Goal: Check status: Check status

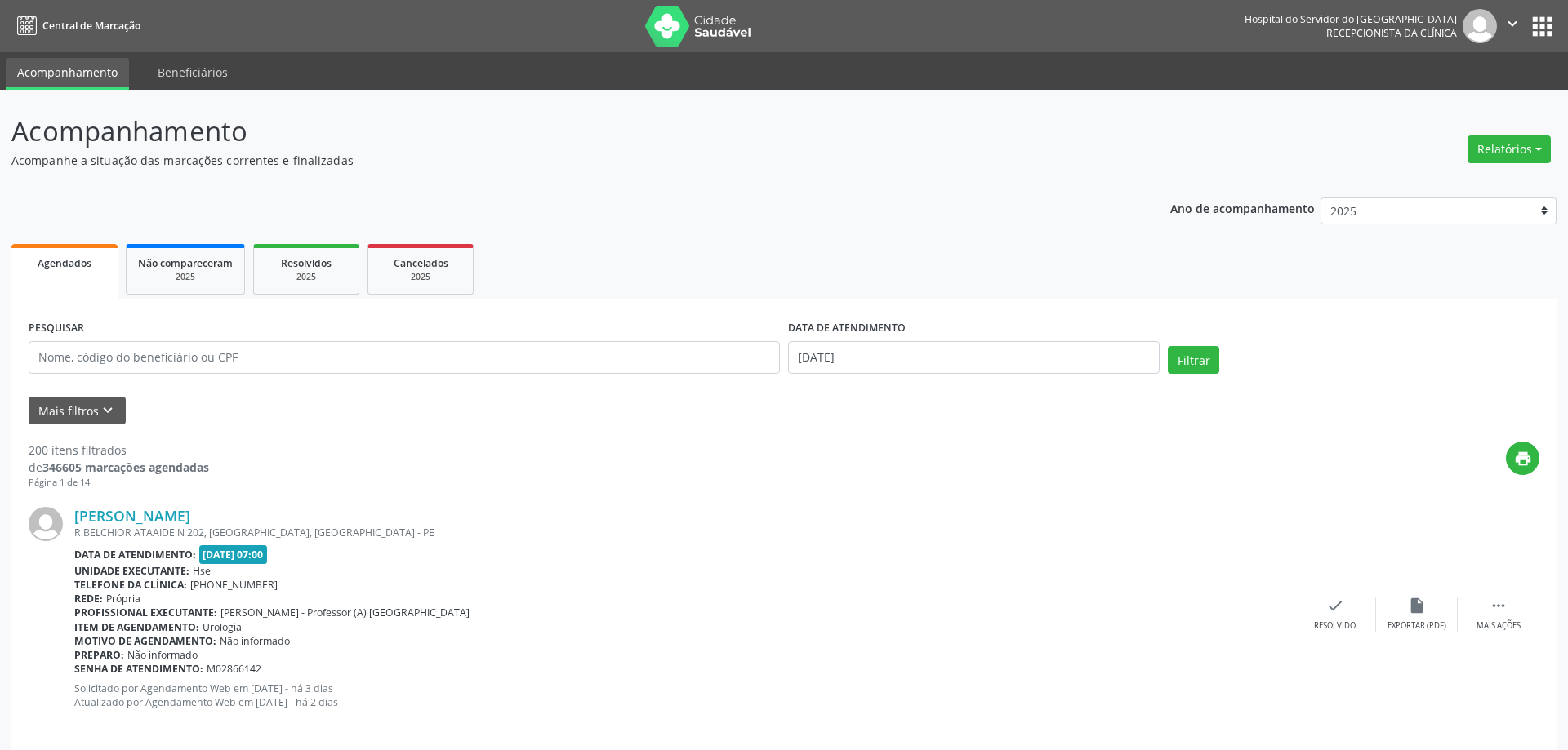
select select "7"
click at [963, 353] on input "[DATE]" at bounding box center [966, 357] width 368 height 33
click at [835, 497] on span "11" at bounding box center [836, 508] width 32 height 32
type input "[DATE]"
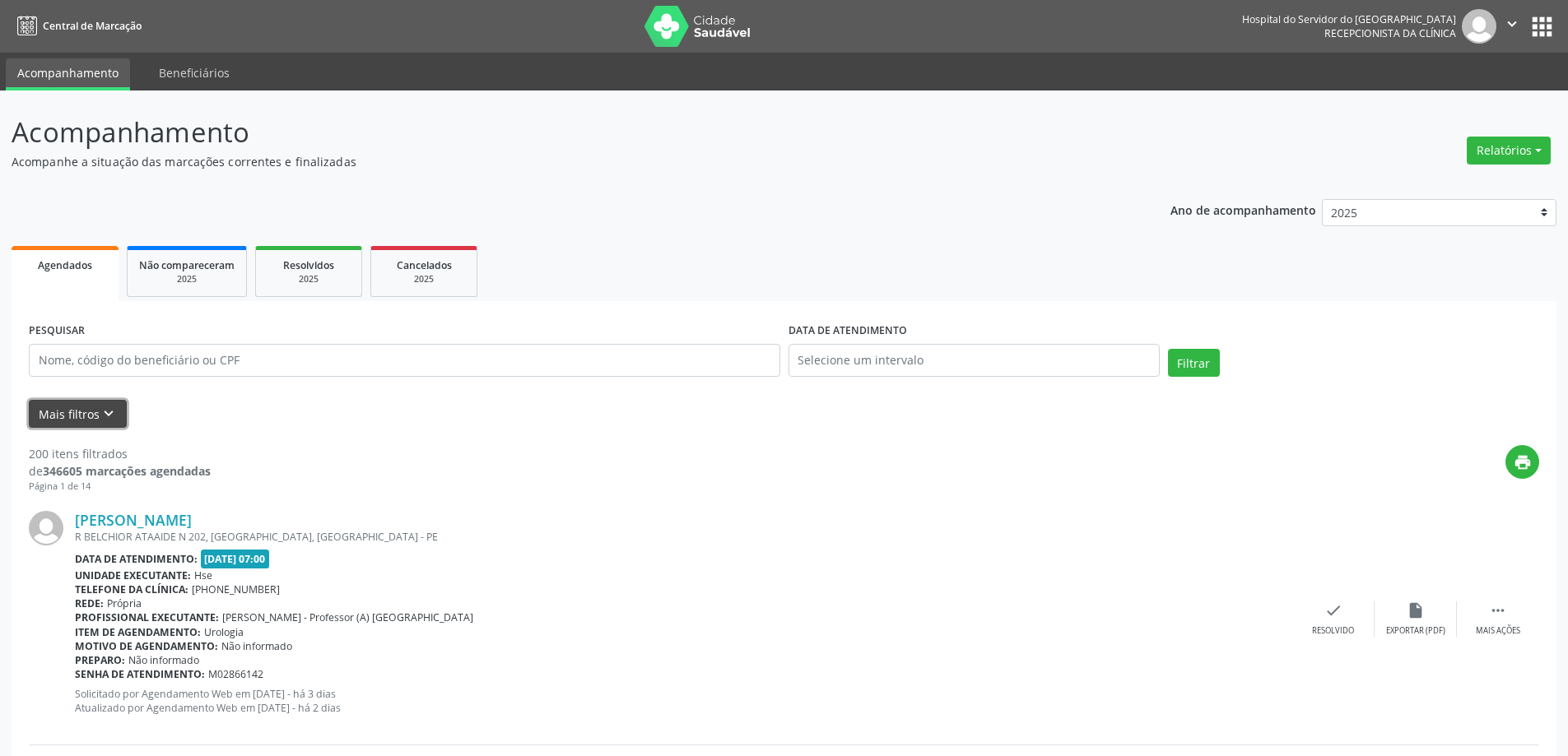
click at [80, 406] on button "Mais filtros keyboard_arrow_down" at bounding box center [78, 414] width 98 height 29
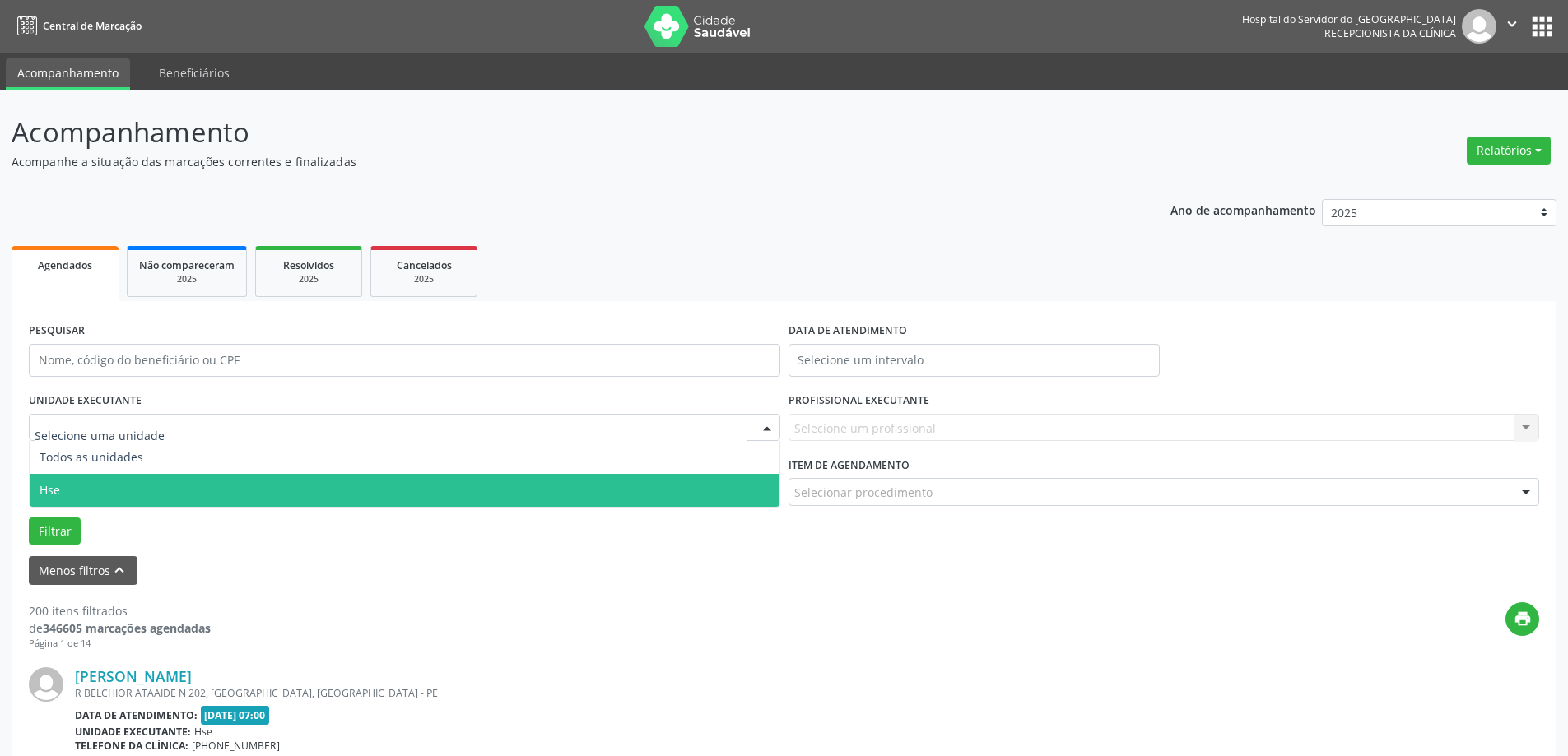
click at [107, 483] on span "Hse" at bounding box center [404, 490] width 750 height 33
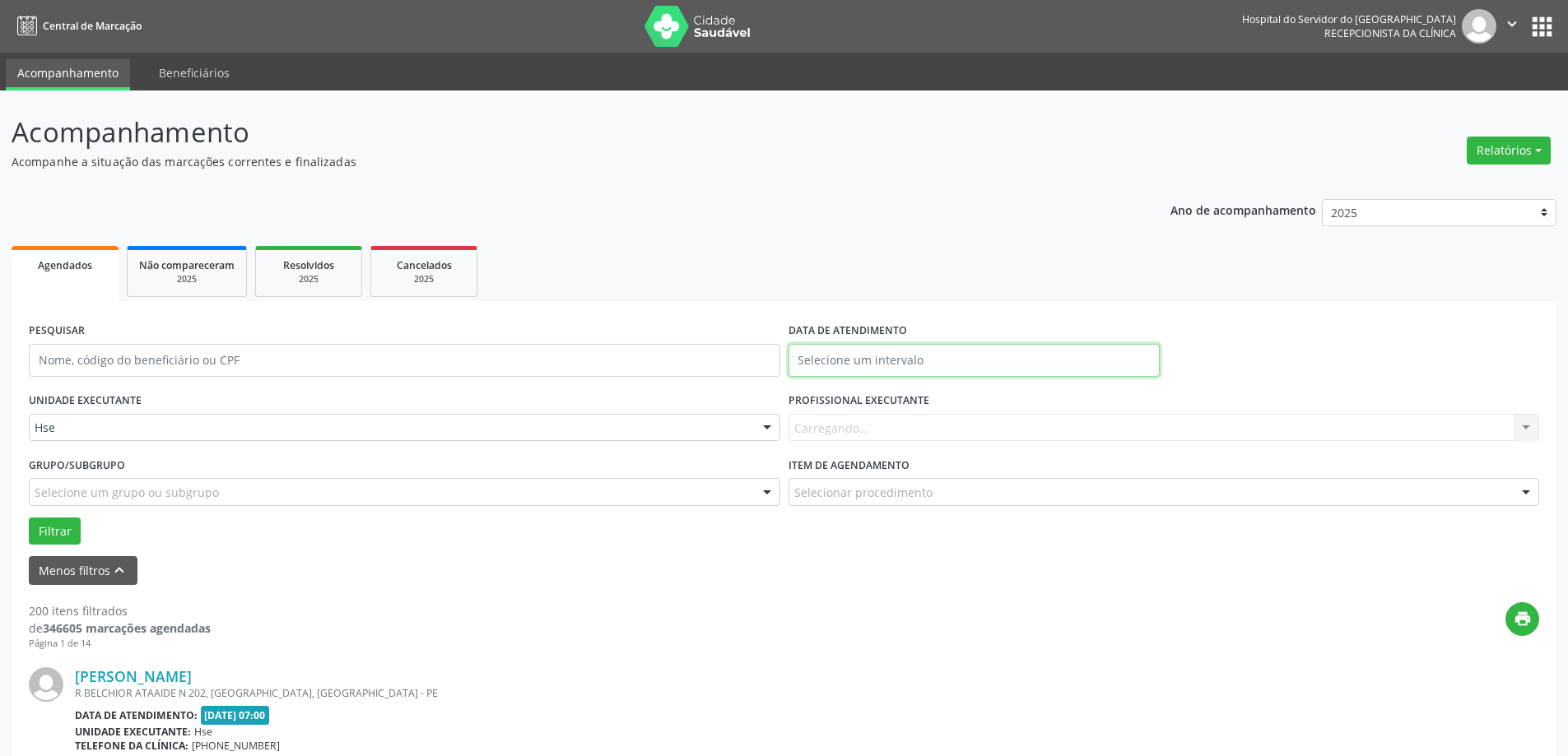
click at [886, 355] on input "text" at bounding box center [973, 360] width 371 height 33
click at [839, 512] on span "11" at bounding box center [842, 512] width 32 height 32
type input "[DATE]"
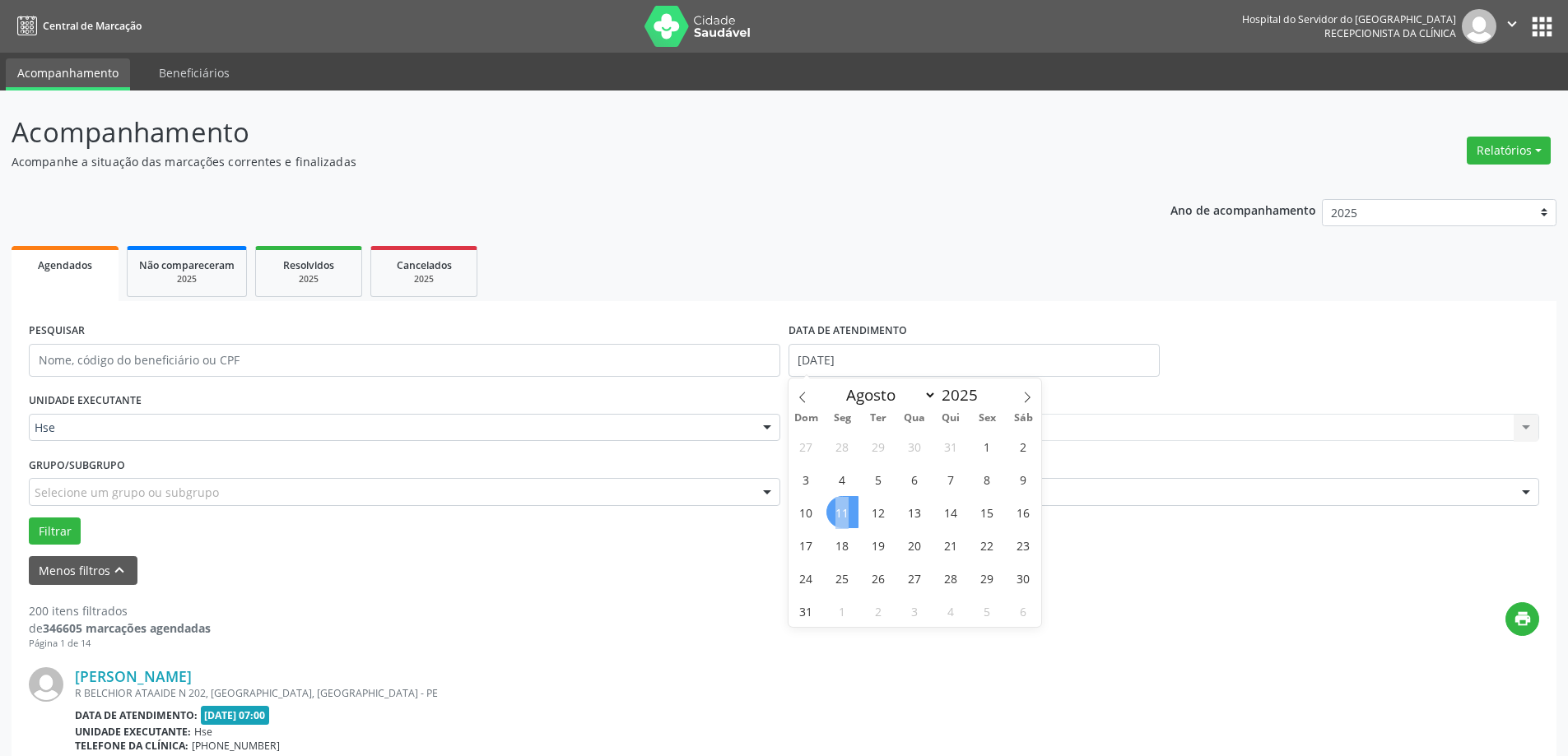
click at [839, 512] on span "11" at bounding box center [842, 512] width 32 height 32
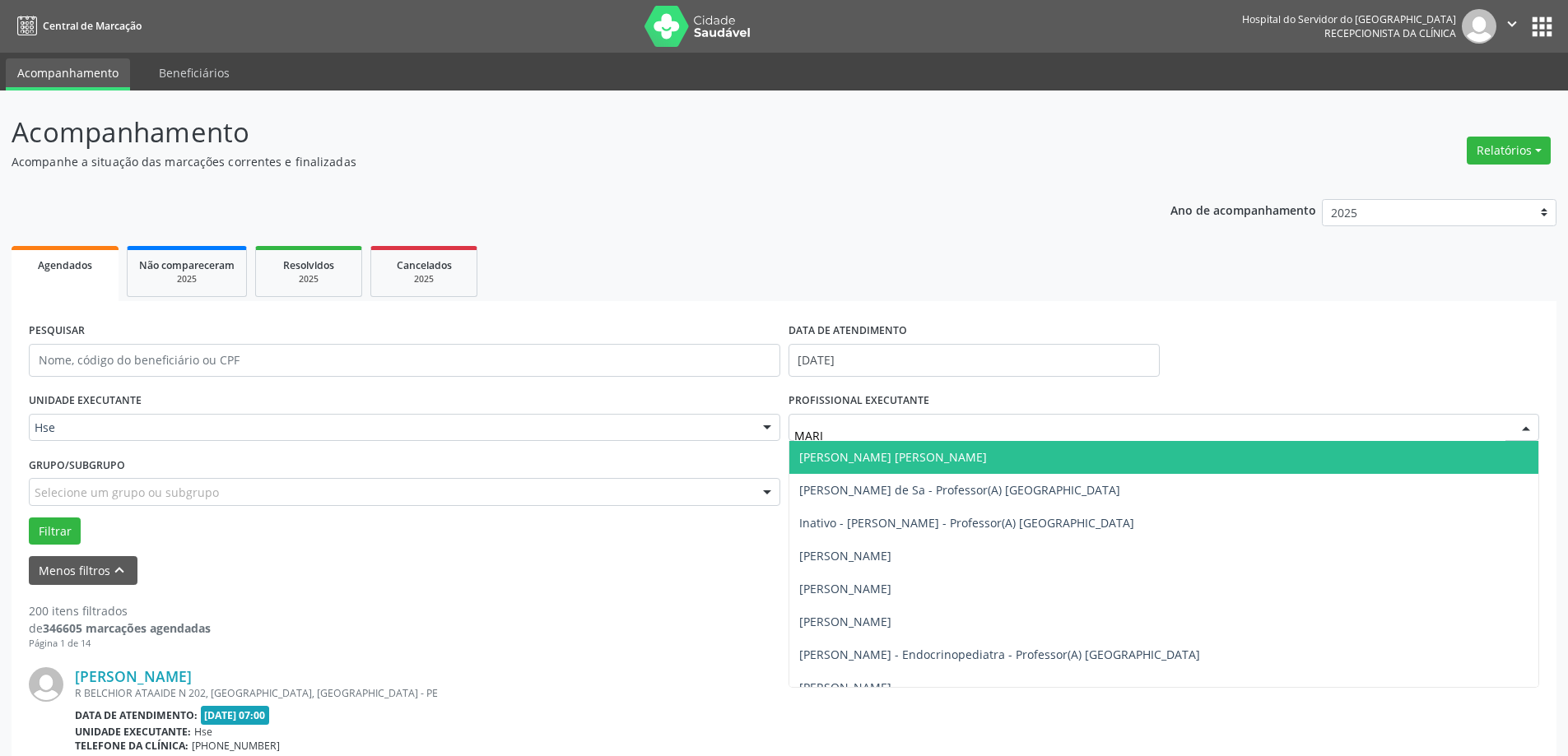
type input "[PERSON_NAME]"
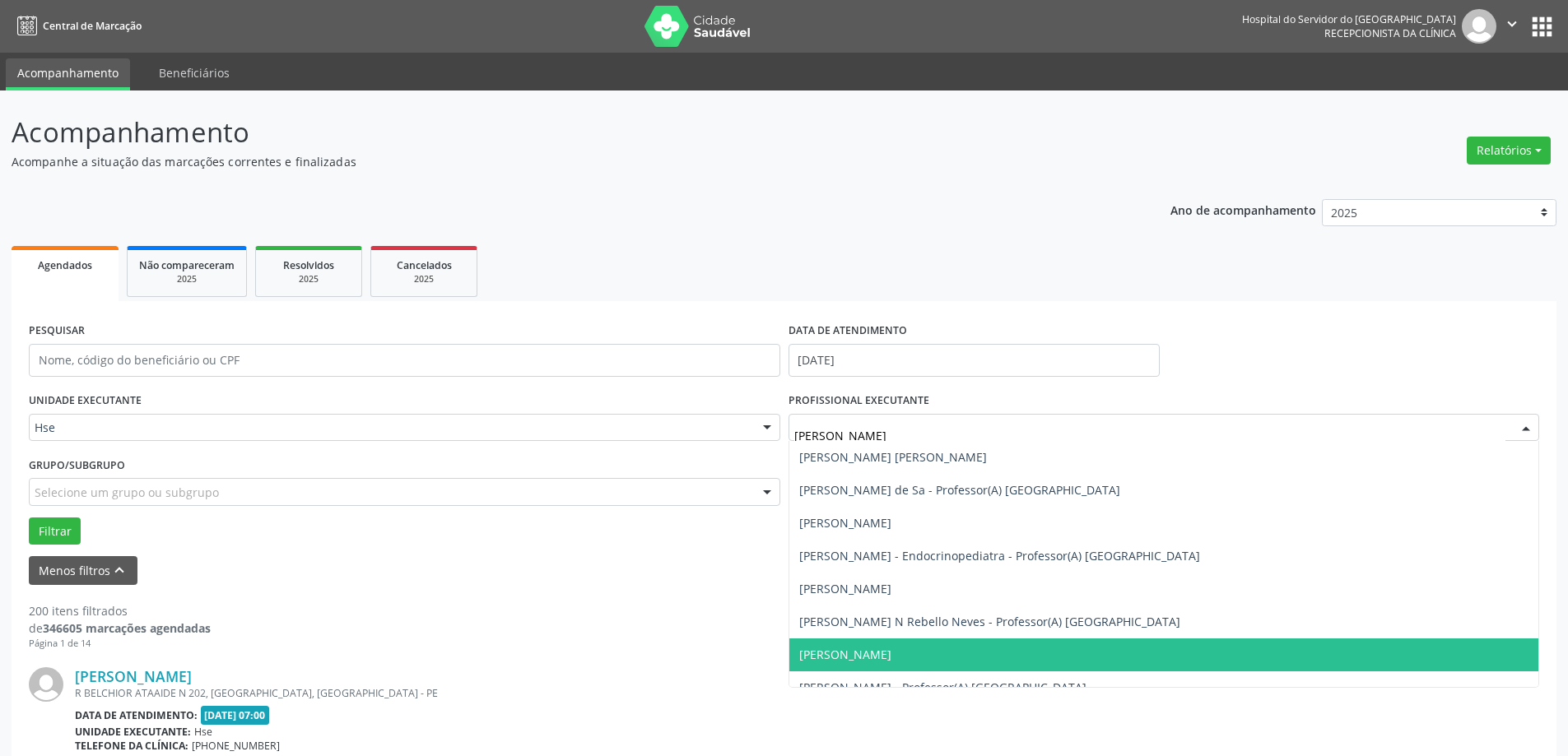
click at [891, 648] on span "[PERSON_NAME]" at bounding box center [846, 654] width 93 height 16
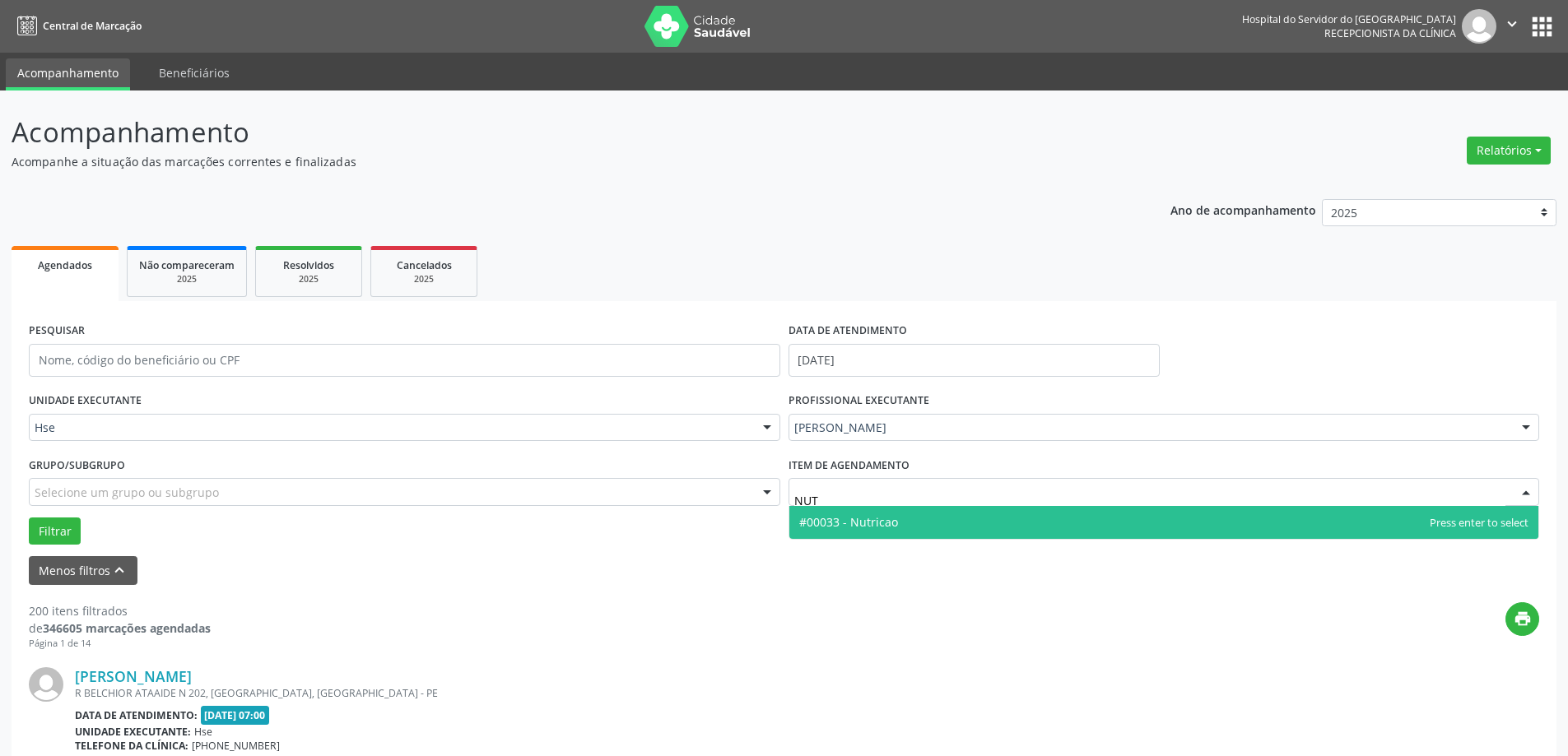
type input "NUTR"
click at [897, 533] on span "#00033 - Nutricao" at bounding box center [1164, 522] width 750 height 33
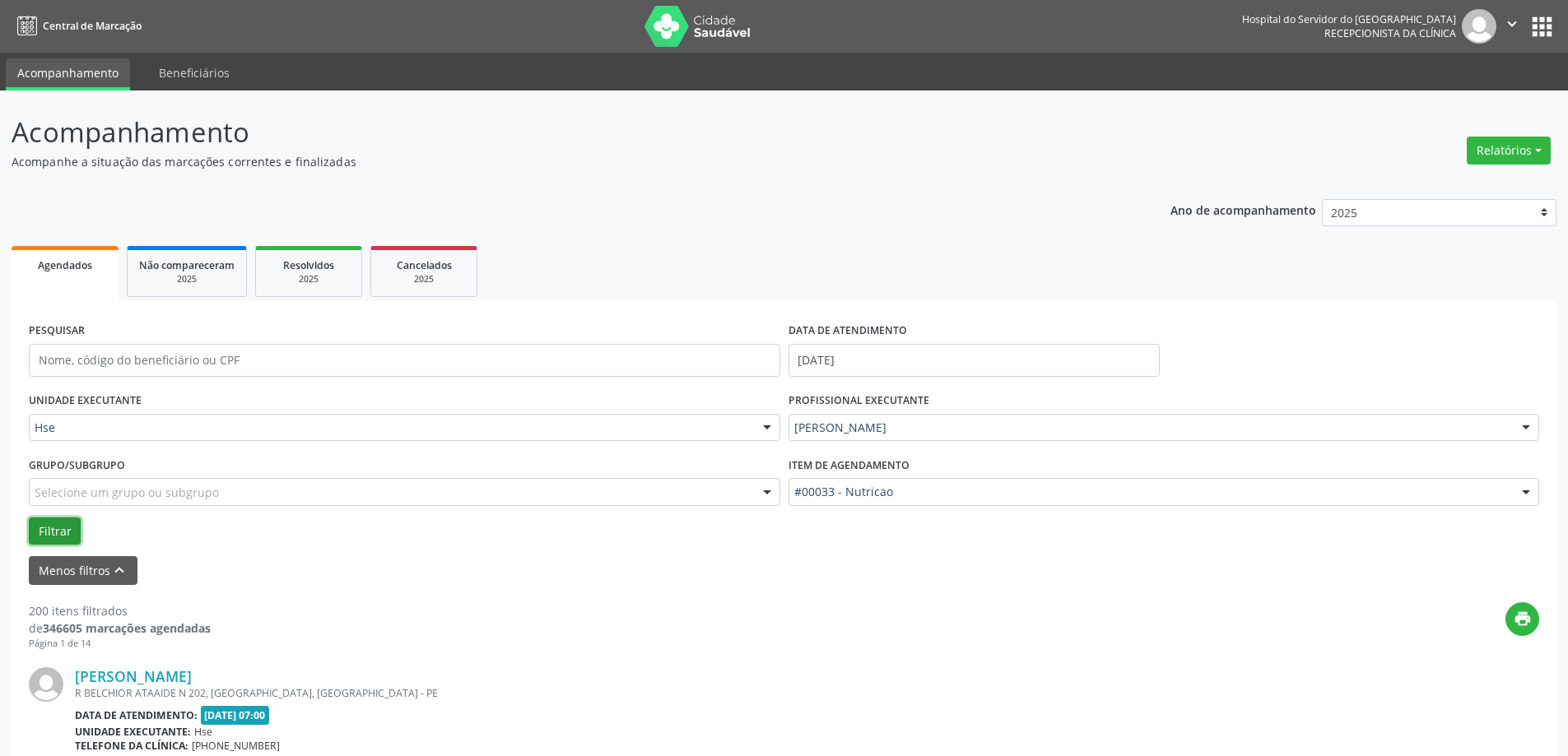
click at [61, 531] on button "Filtrar" at bounding box center [55, 531] width 52 height 28
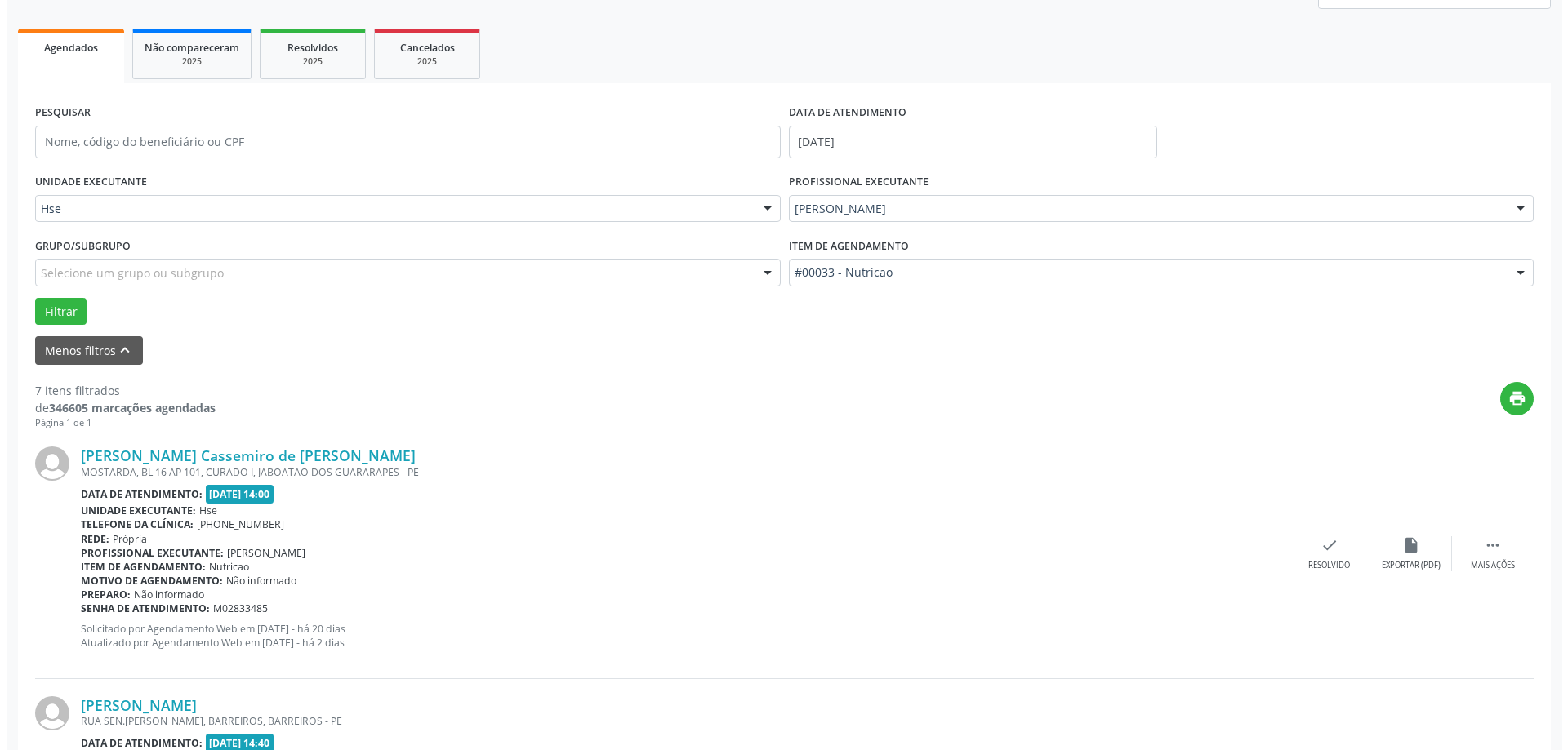
scroll to position [245, 0]
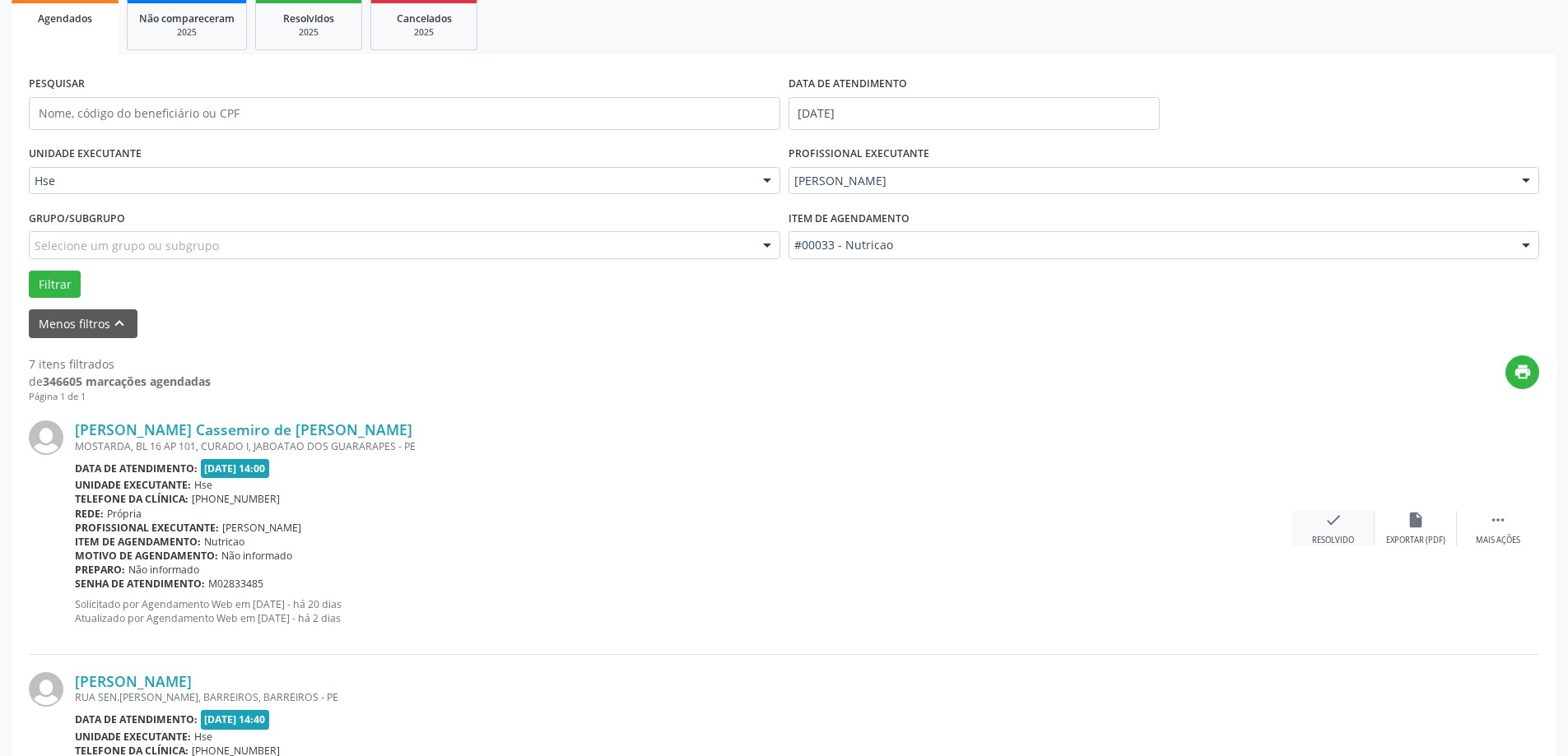
click at [1329, 529] on icon "check" at bounding box center [1333, 519] width 18 height 18
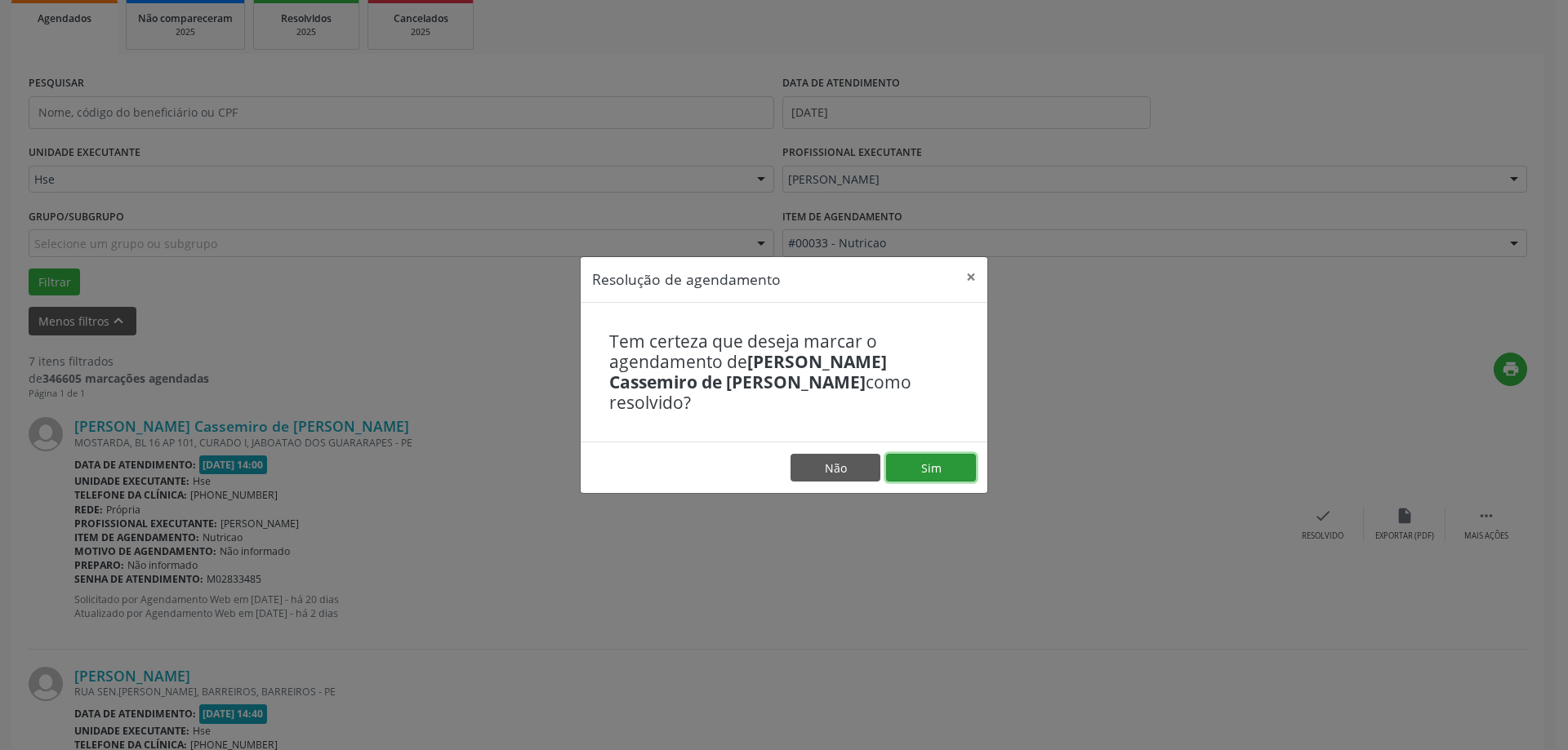
click at [933, 463] on button "Sim" at bounding box center [931, 468] width 90 height 28
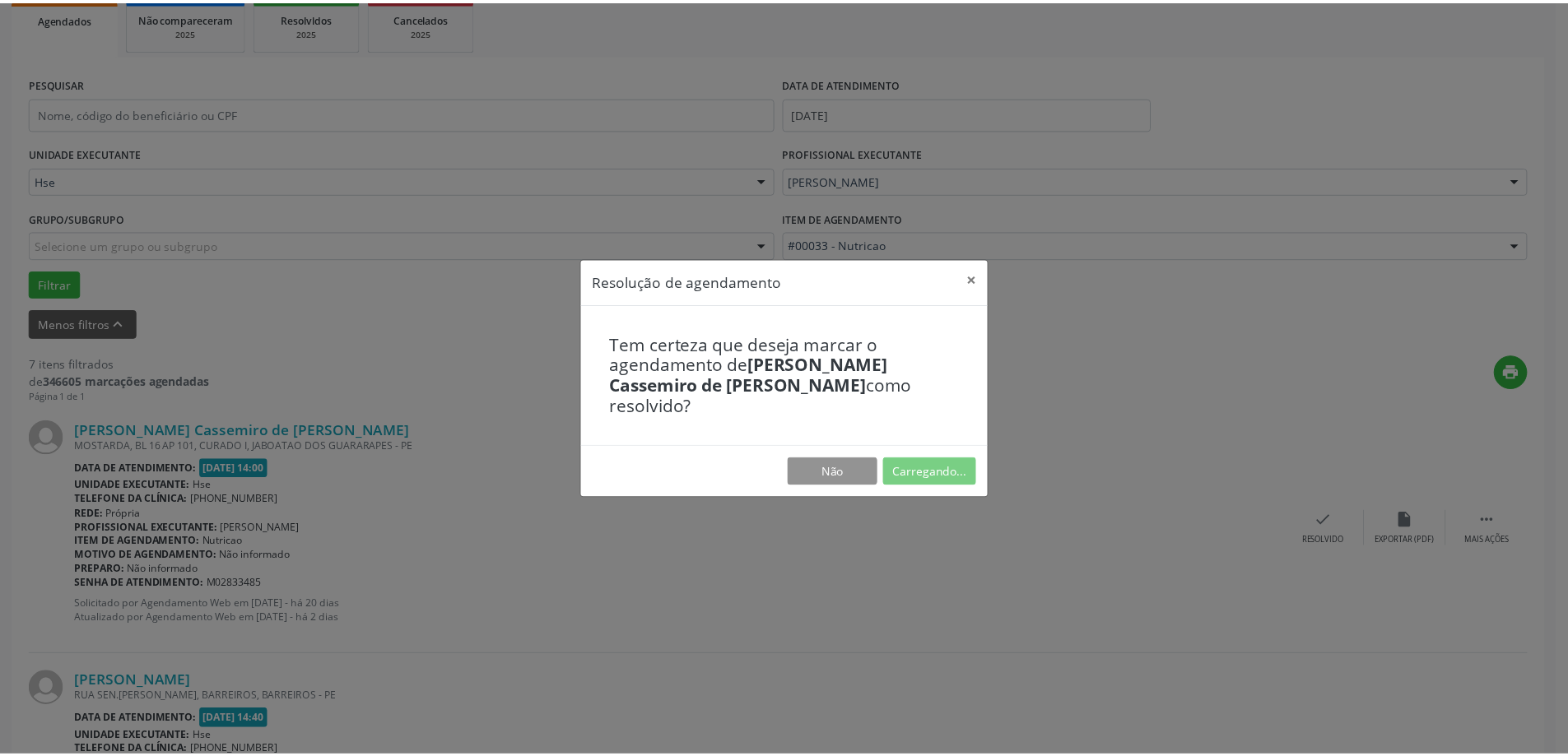
scroll to position [0, 0]
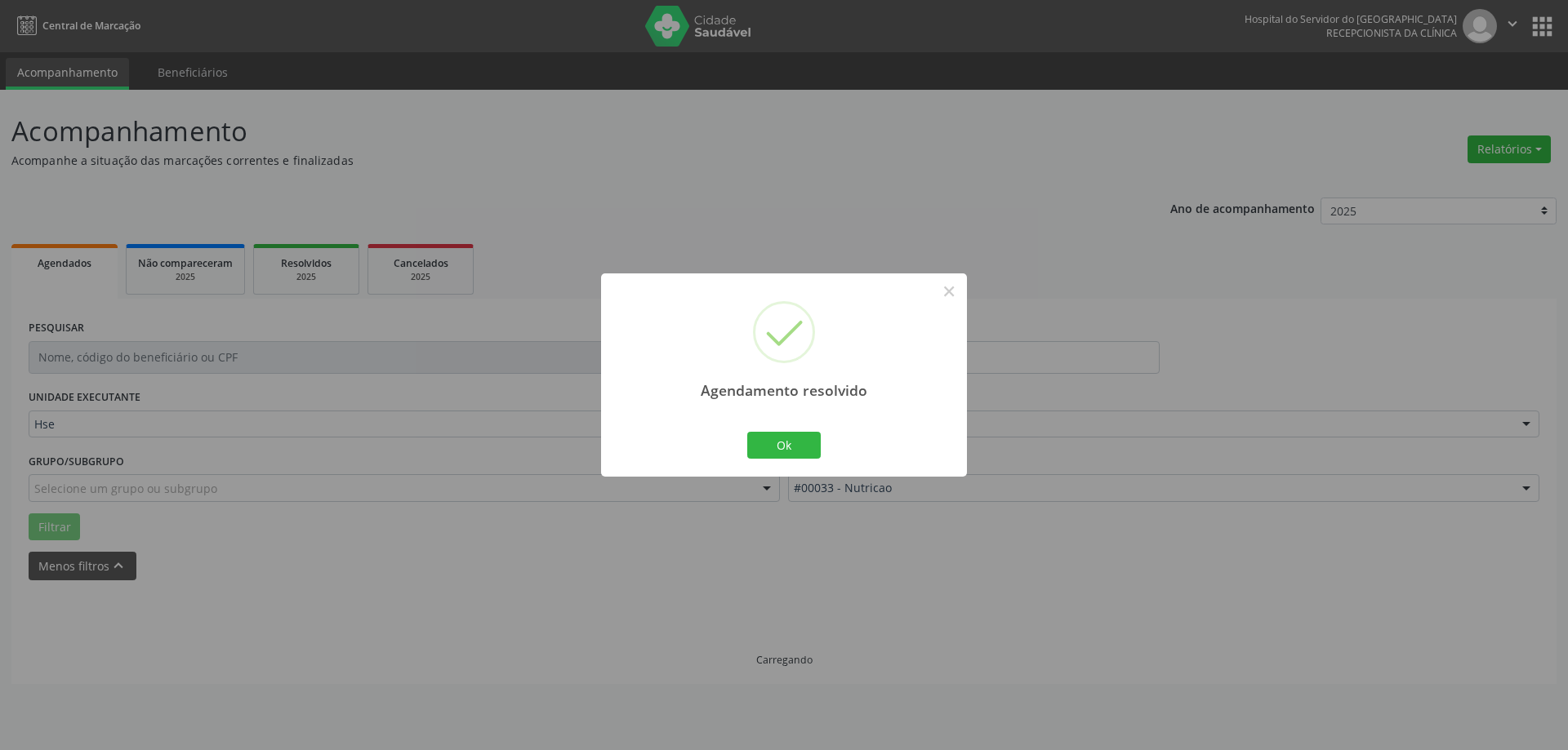
click at [802, 450] on button "Ok" at bounding box center [784, 446] width 73 height 28
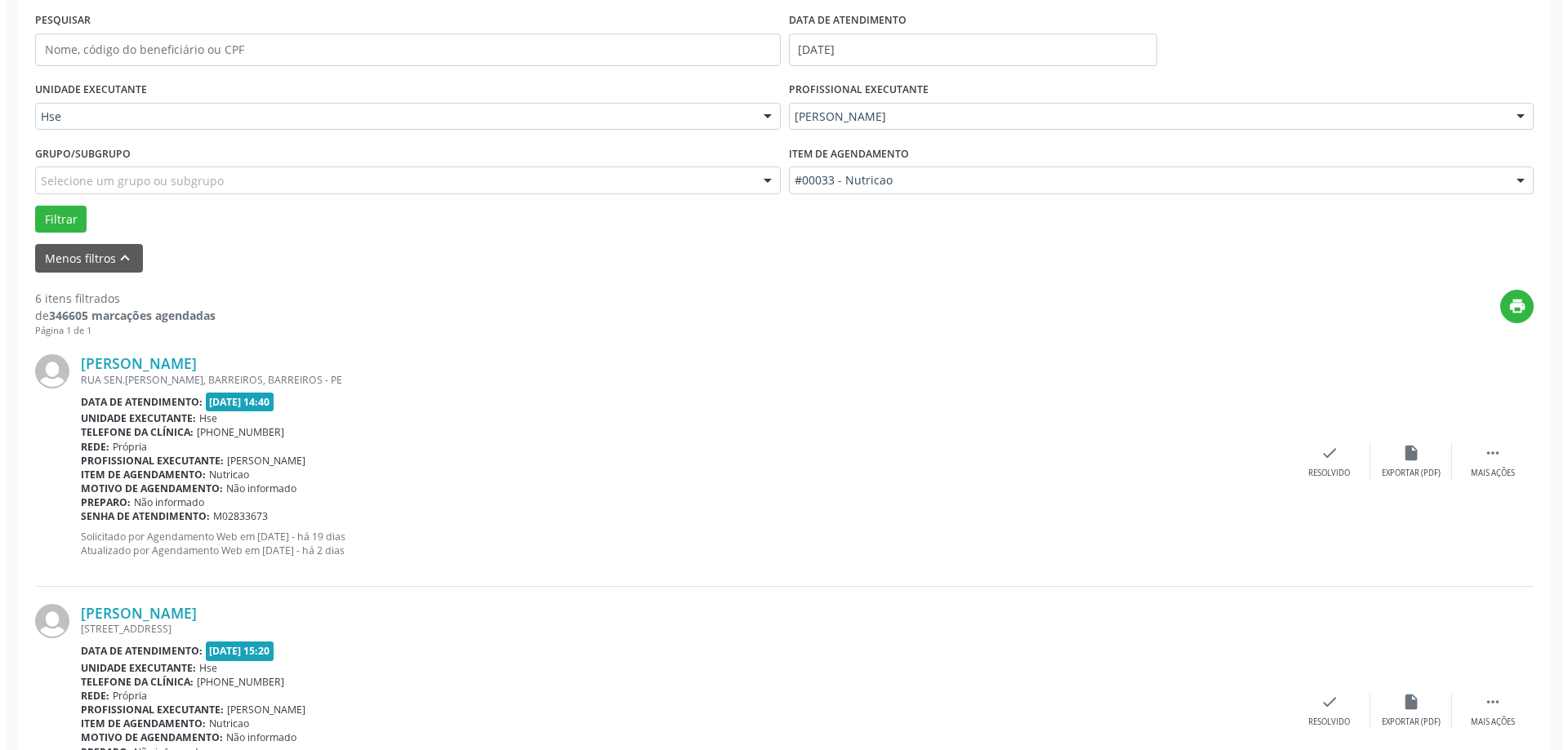
scroll to position [327, 0]
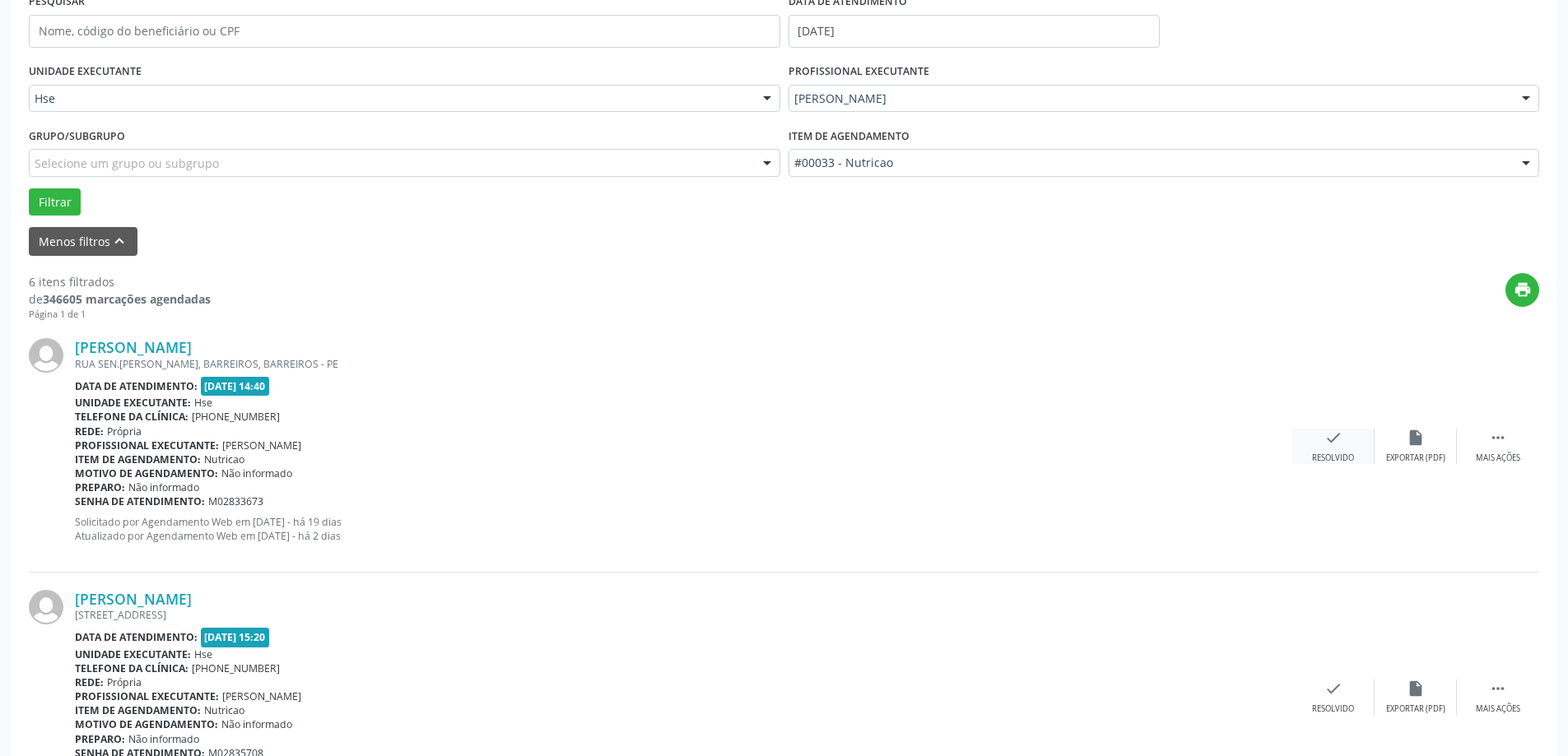
click at [1334, 437] on icon "check" at bounding box center [1333, 437] width 18 height 18
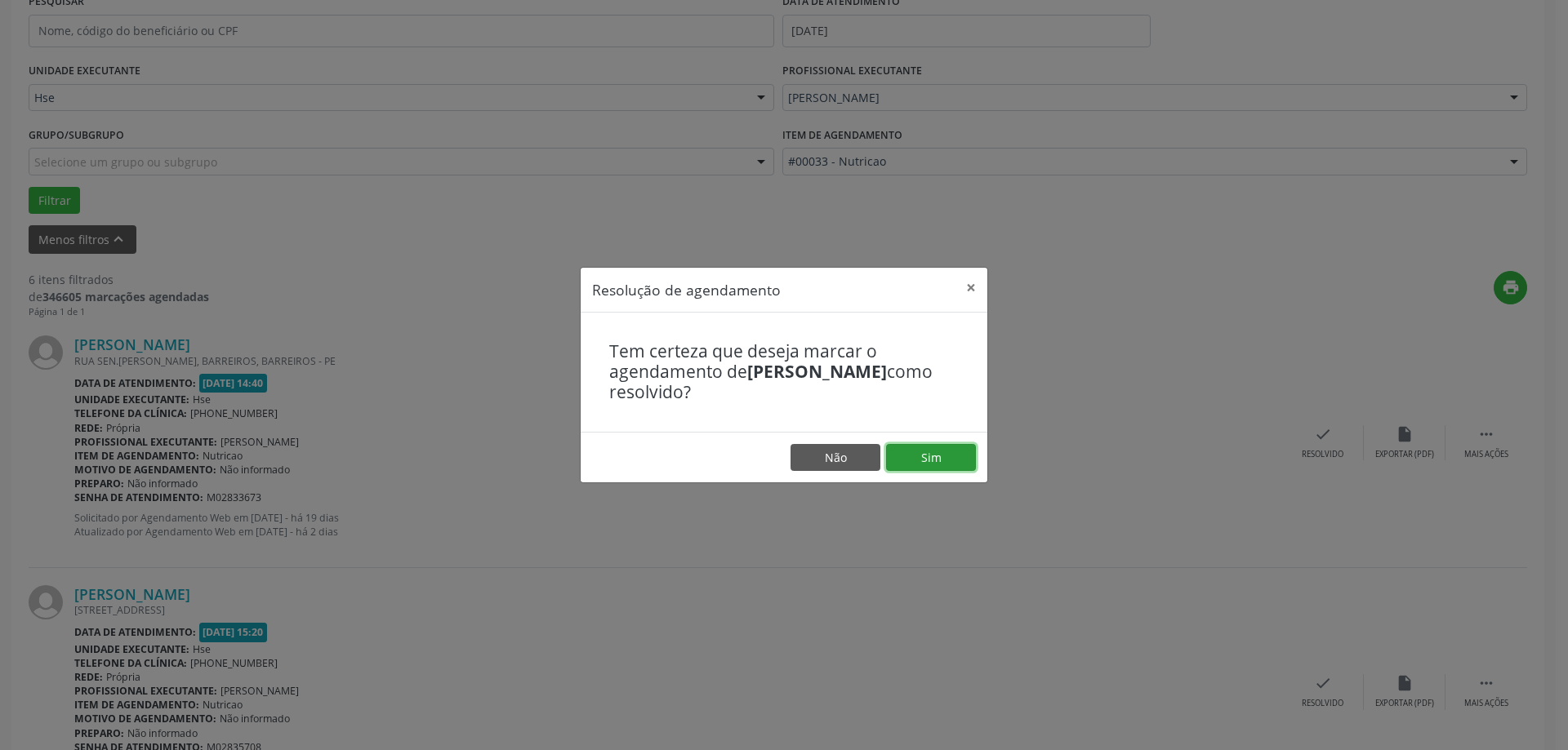
click at [936, 467] on button "Sim" at bounding box center [931, 458] width 90 height 28
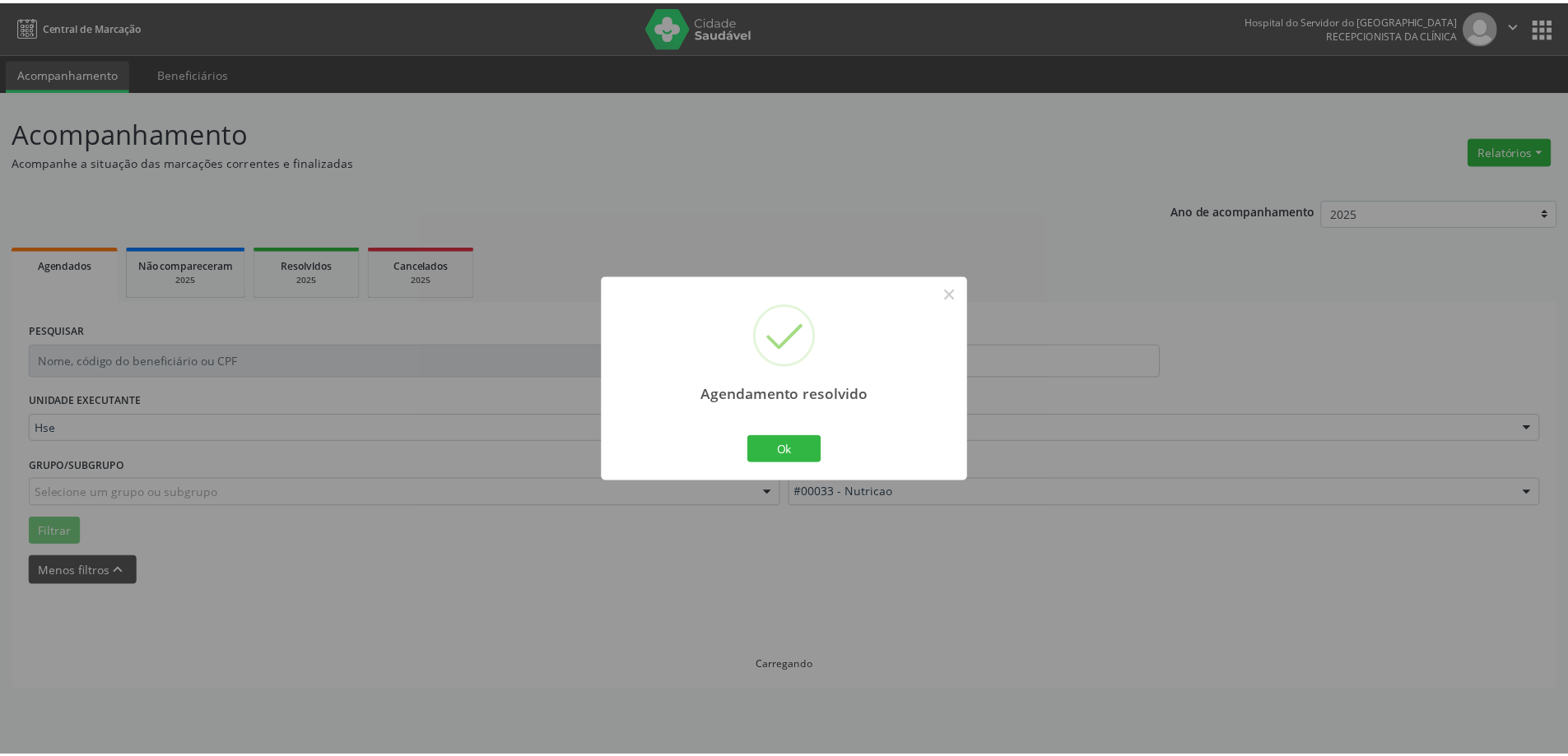
scroll to position [0, 0]
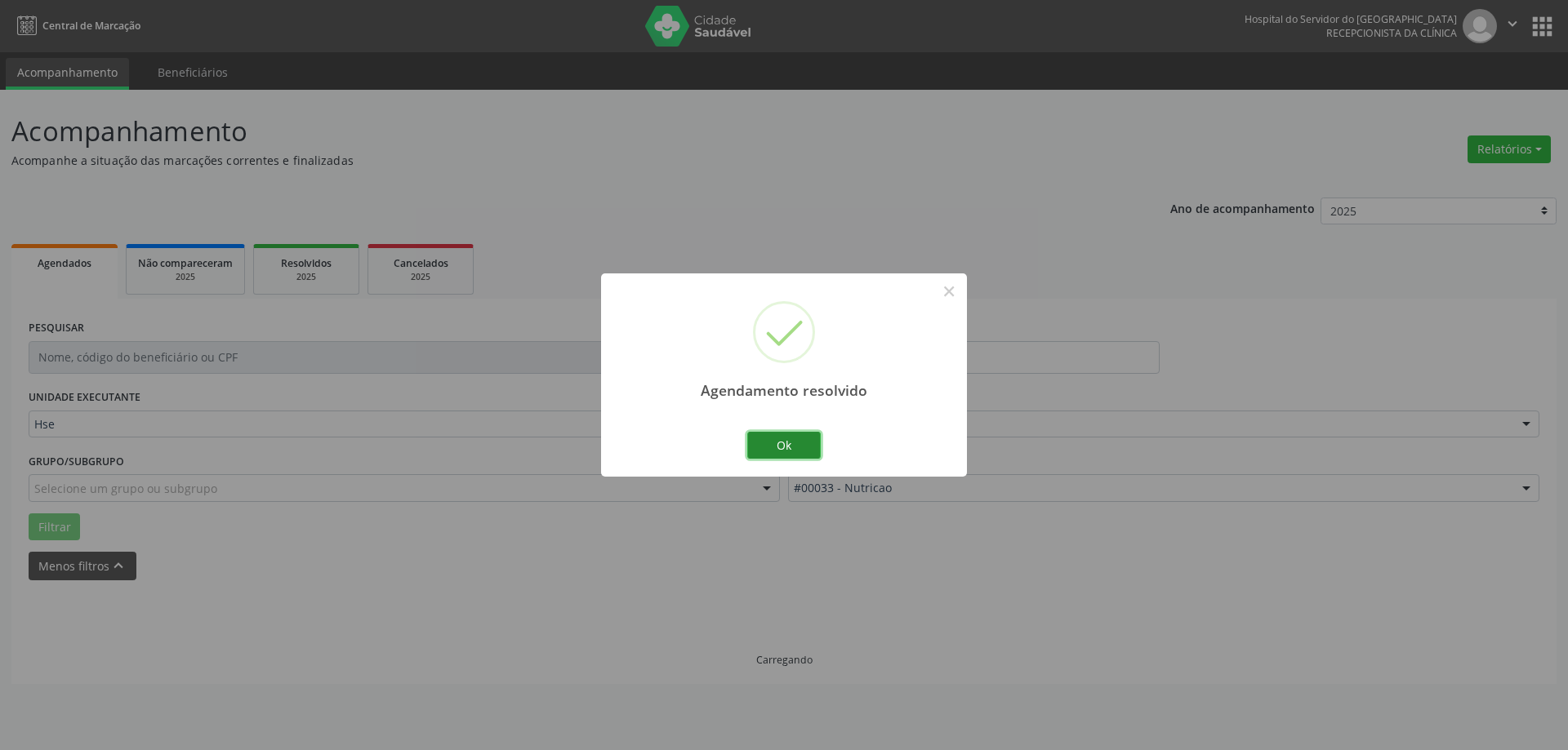
click at [791, 442] on button "Ok" at bounding box center [784, 446] width 73 height 28
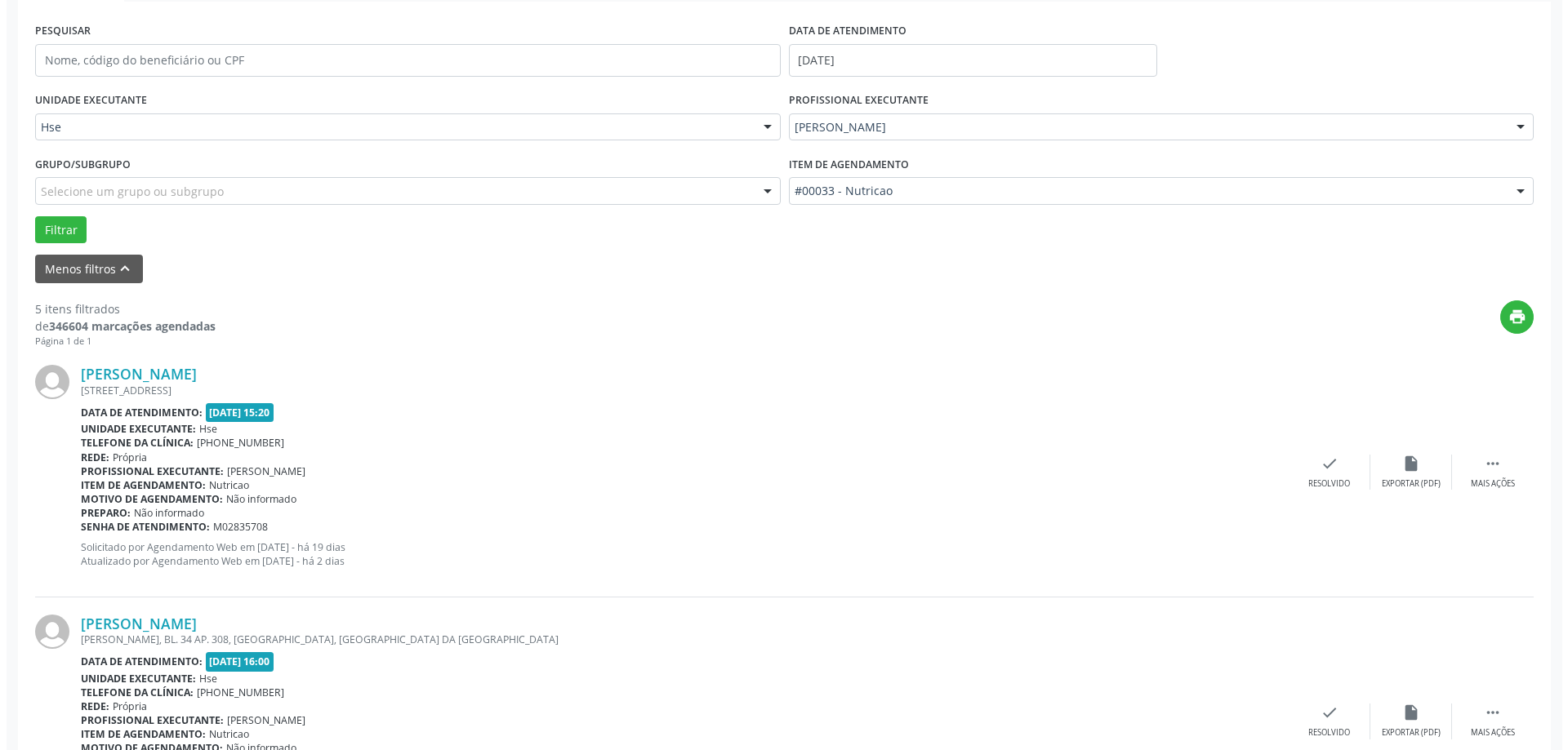
scroll to position [327, 0]
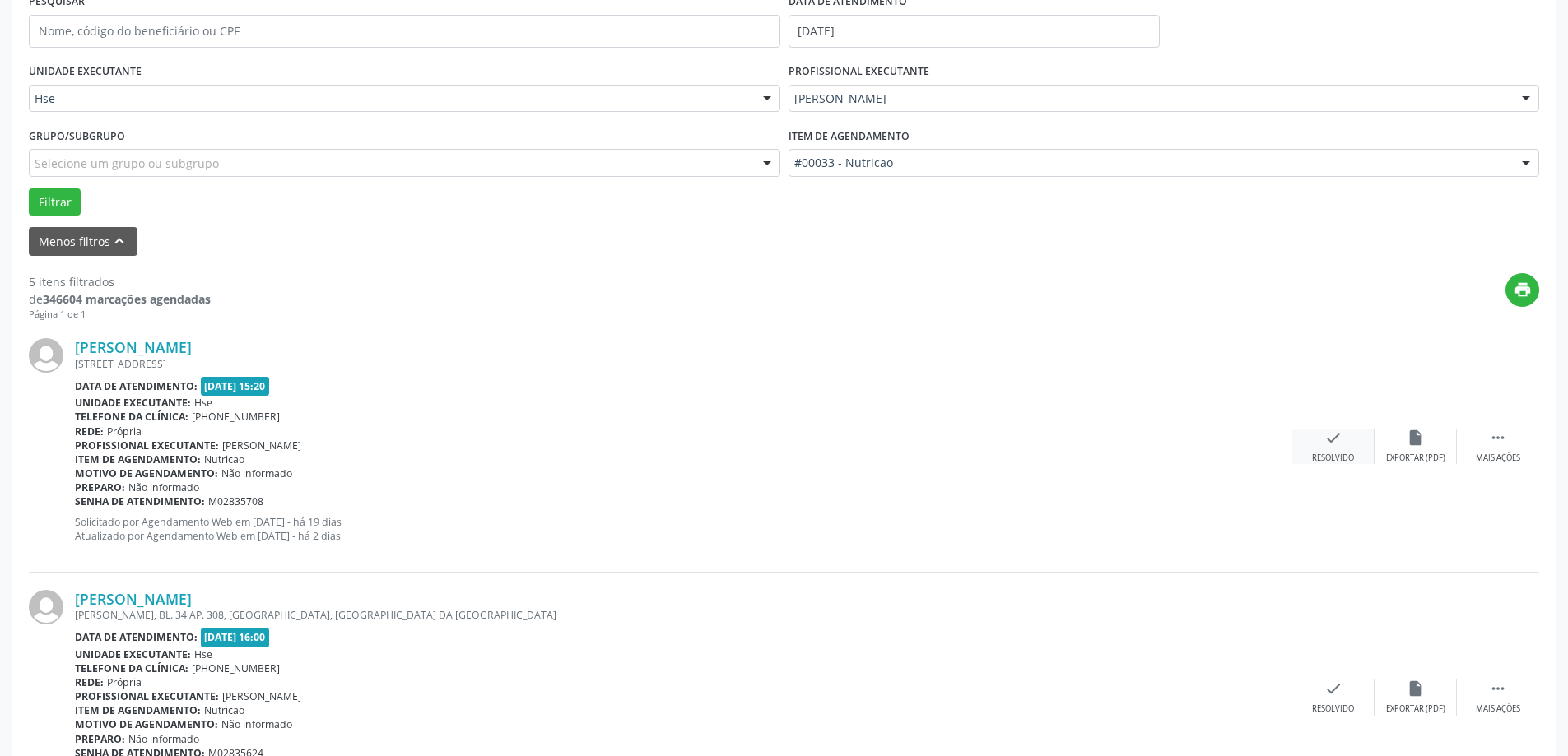
click at [1349, 443] on div "check Resolvido" at bounding box center [1333, 445] width 82 height 35
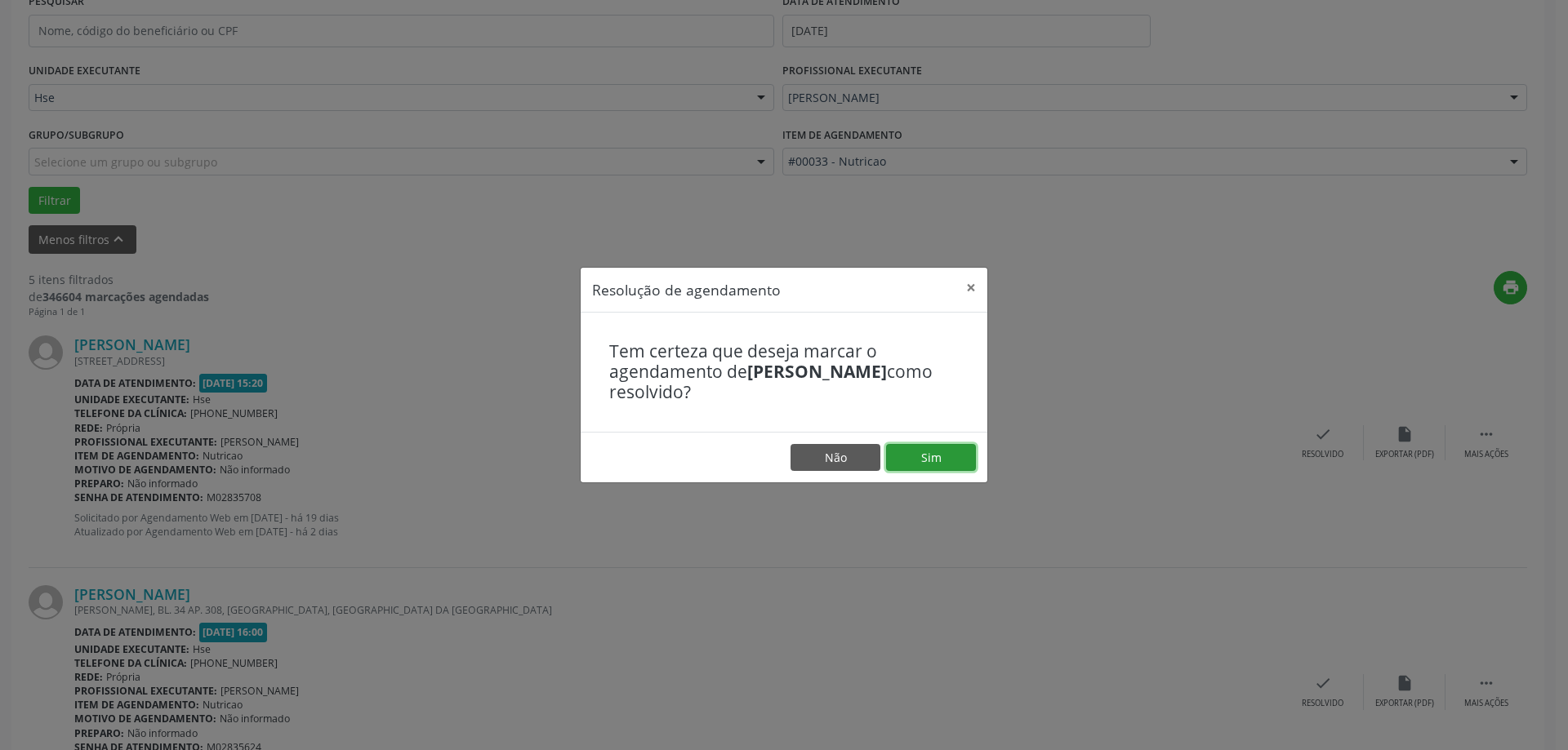
click at [953, 453] on button "Sim" at bounding box center [931, 458] width 90 height 28
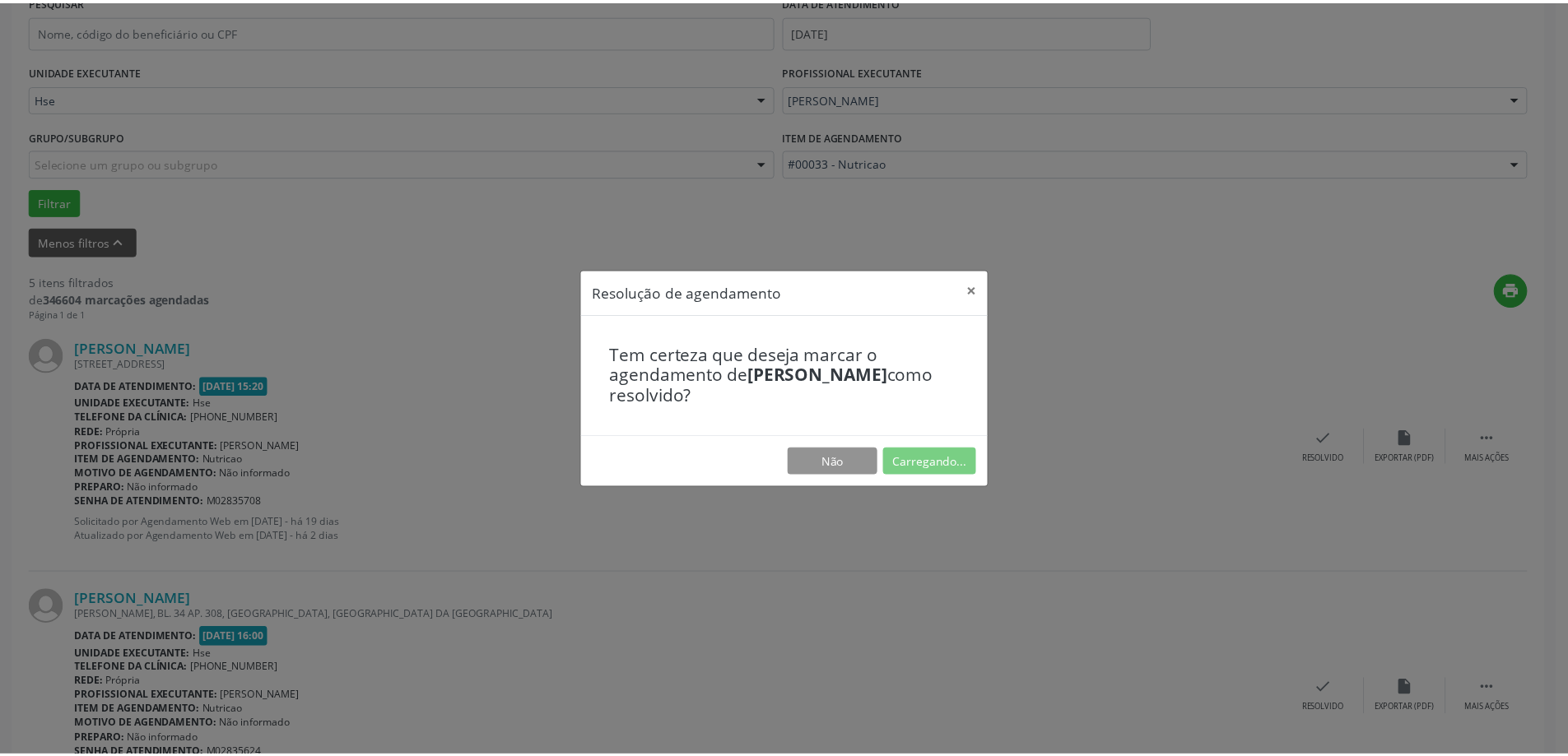
scroll to position [0, 0]
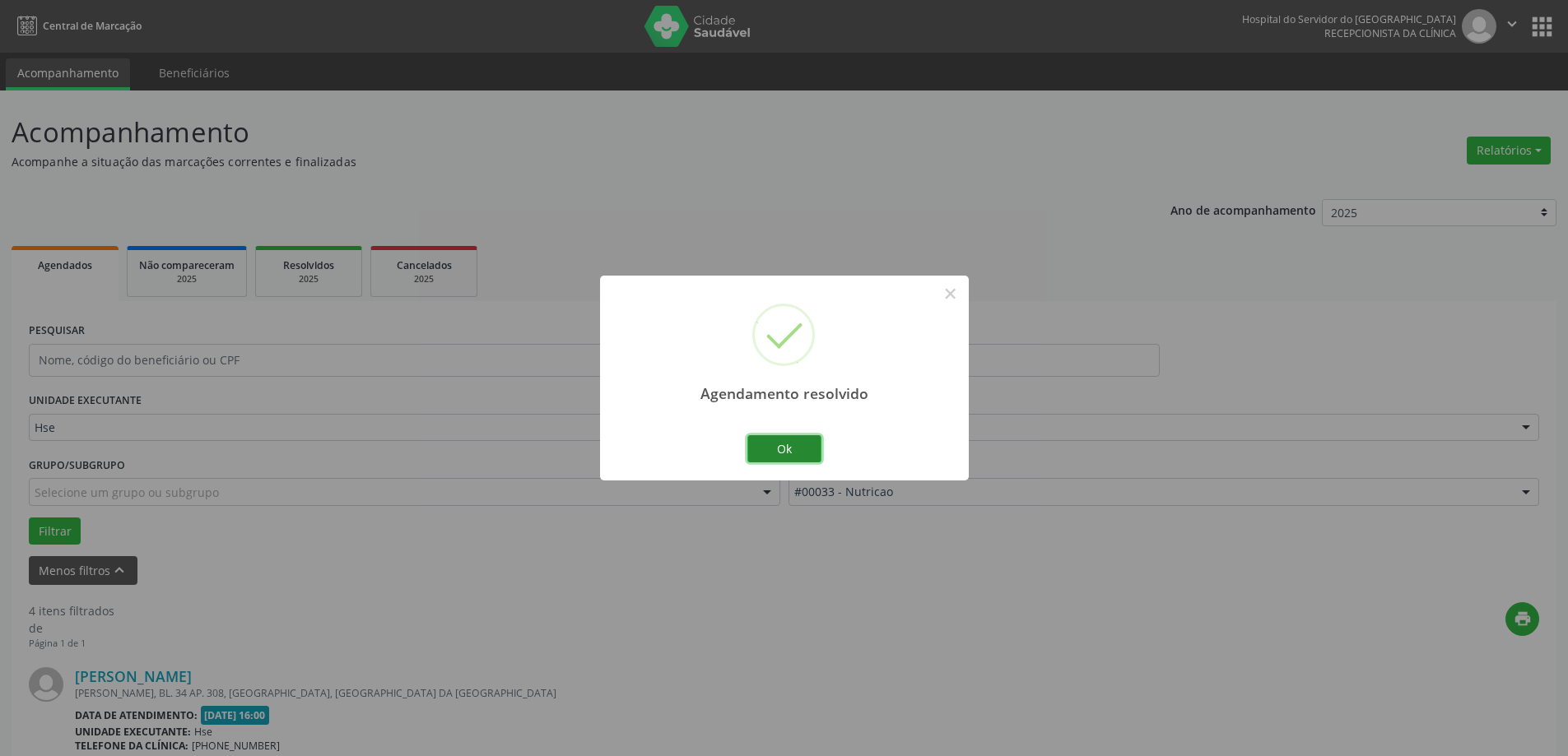
click at [794, 440] on button "Ok" at bounding box center [784, 449] width 74 height 28
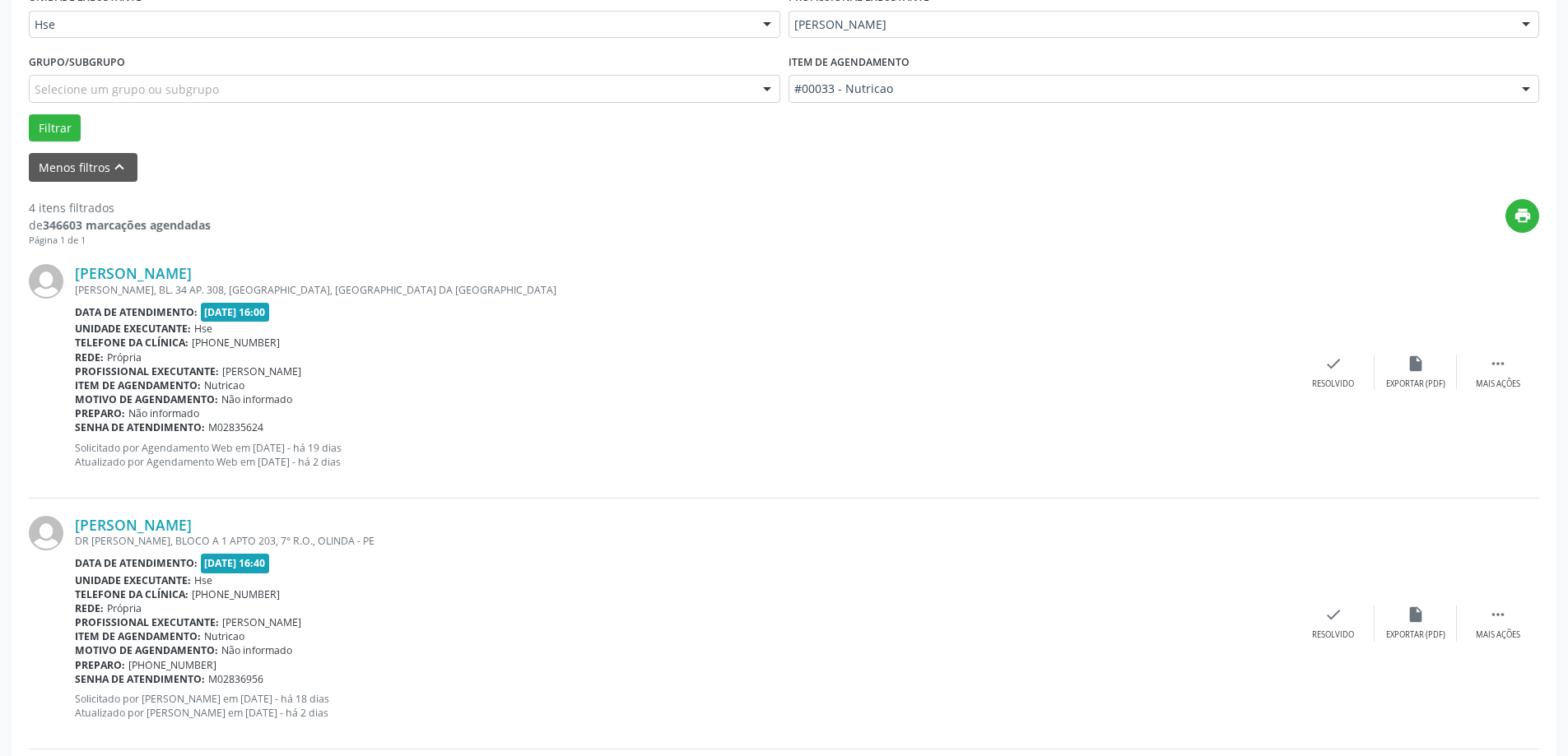
scroll to position [412, 0]
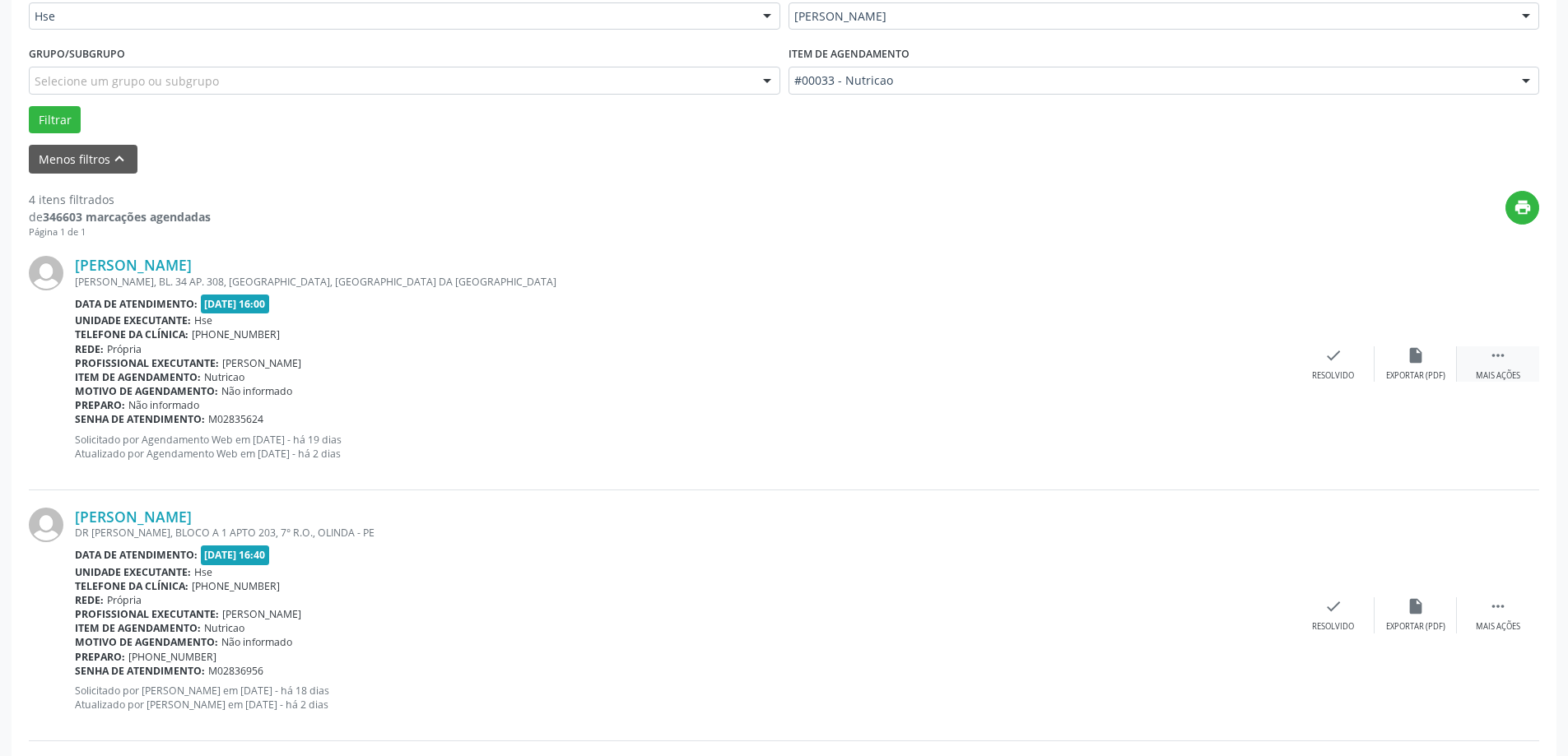
click at [1509, 370] on div " Mais ações" at bounding box center [1497, 363] width 82 height 35
click at [1426, 360] on div "alarm_off Não compareceu" at bounding box center [1415, 363] width 82 height 35
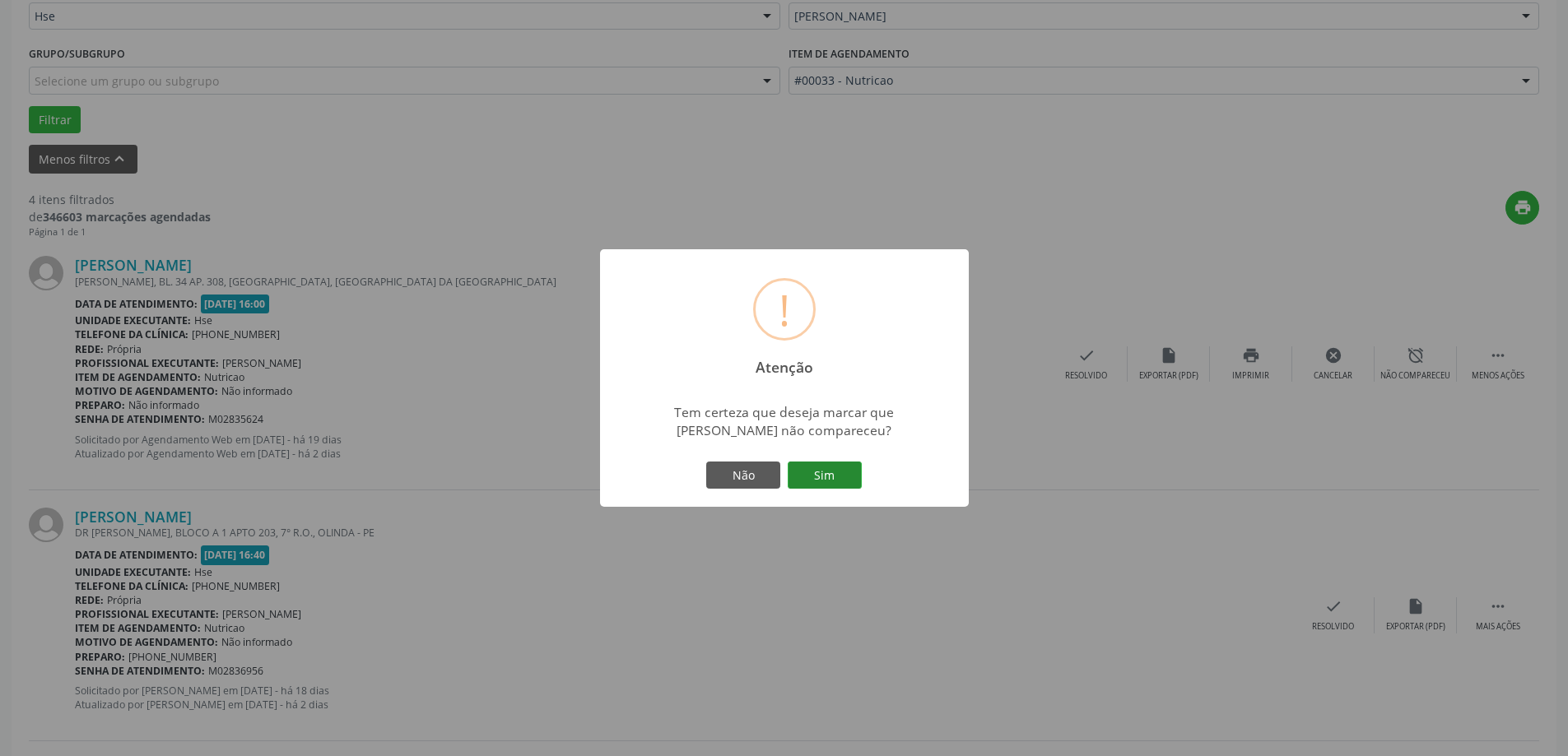
click at [835, 465] on button "Sim" at bounding box center [824, 476] width 74 height 28
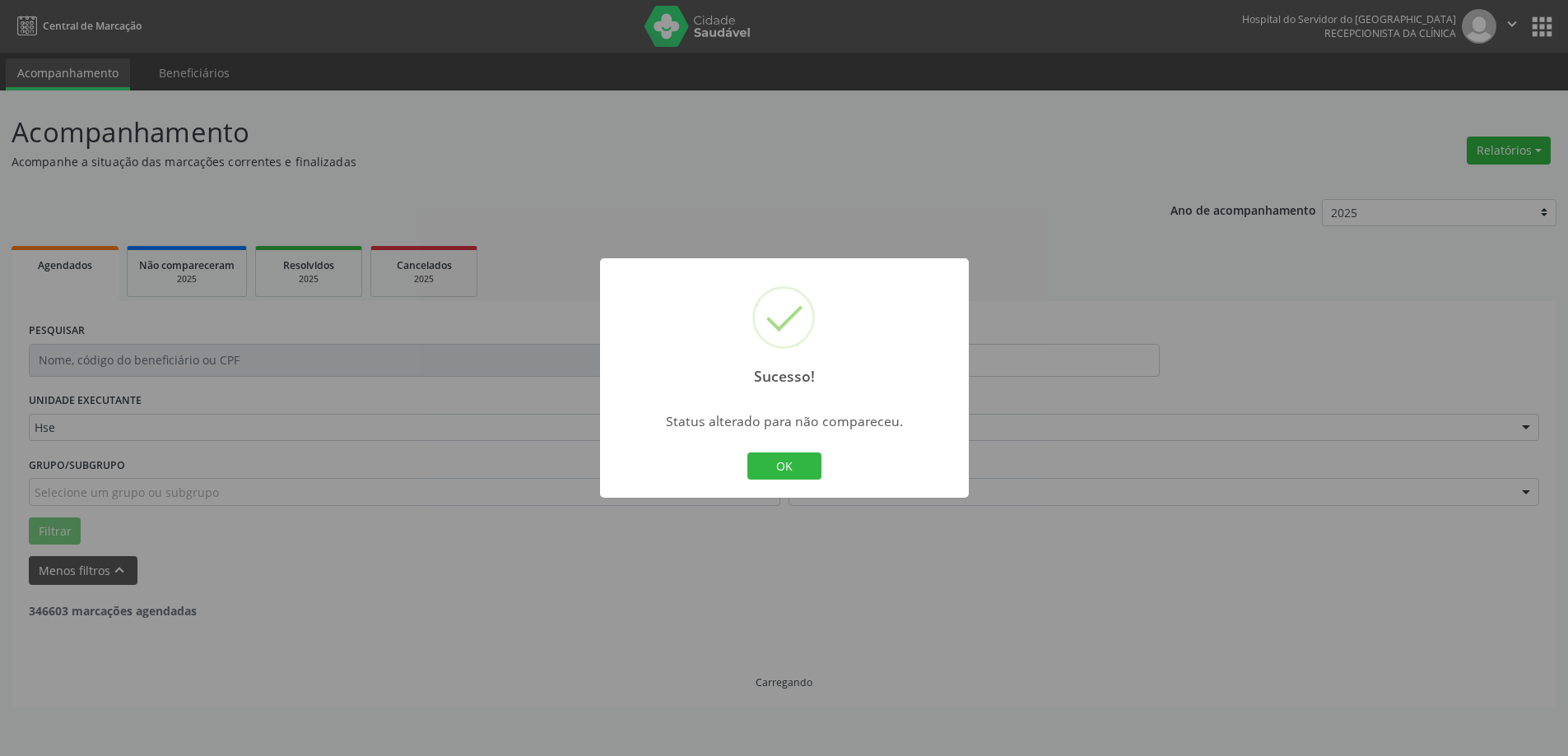
scroll to position [0, 0]
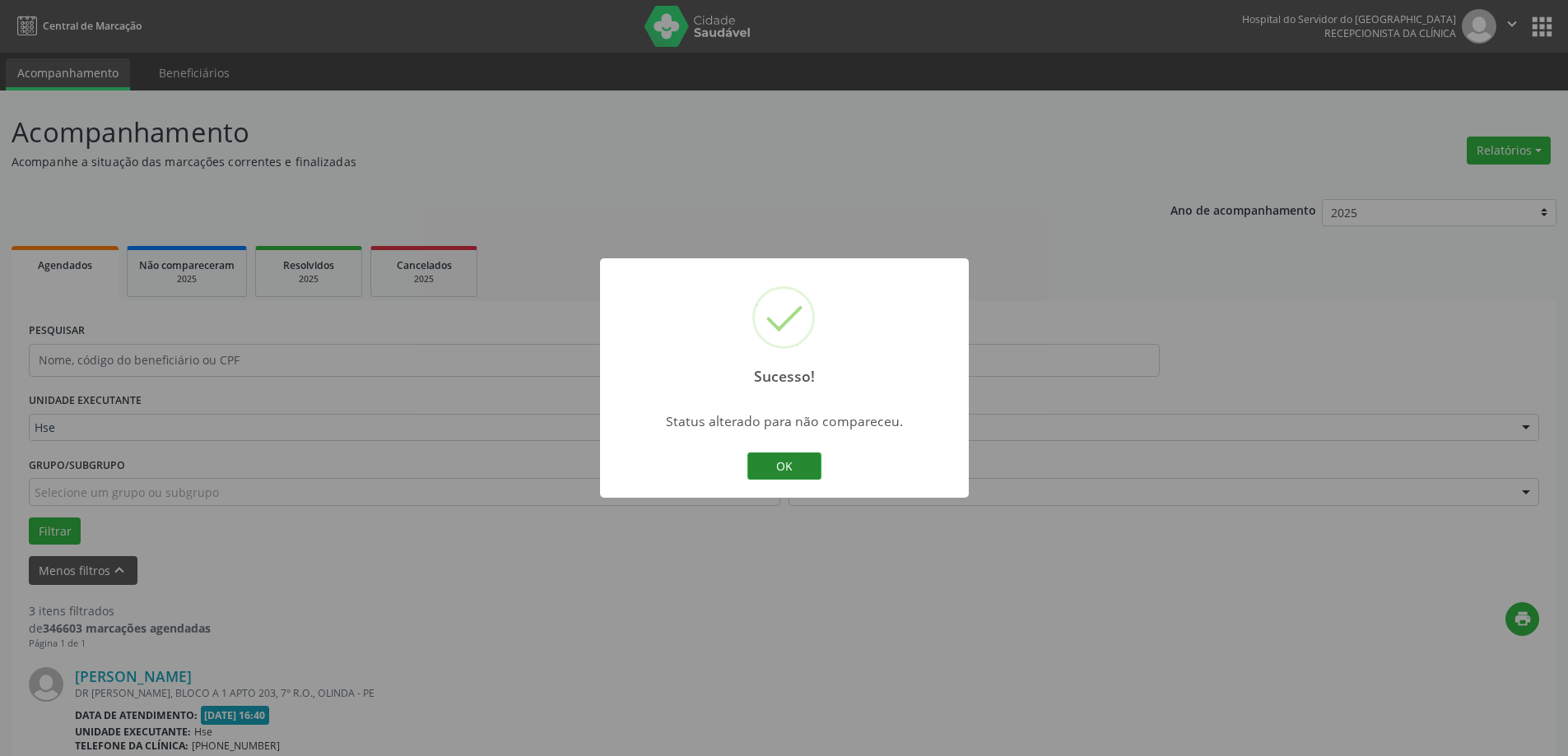
click at [783, 465] on button "OK" at bounding box center [784, 467] width 74 height 28
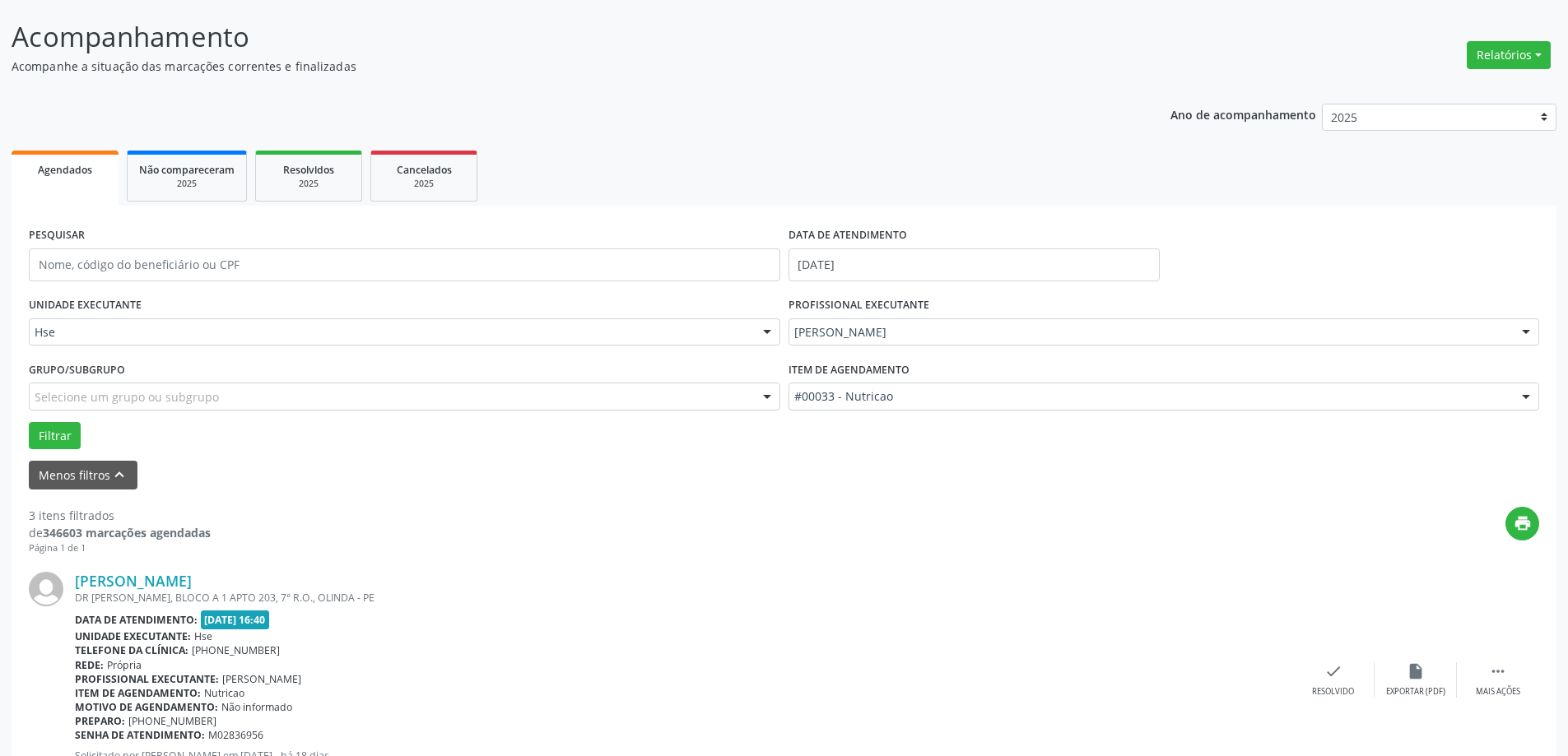
scroll to position [329, 0]
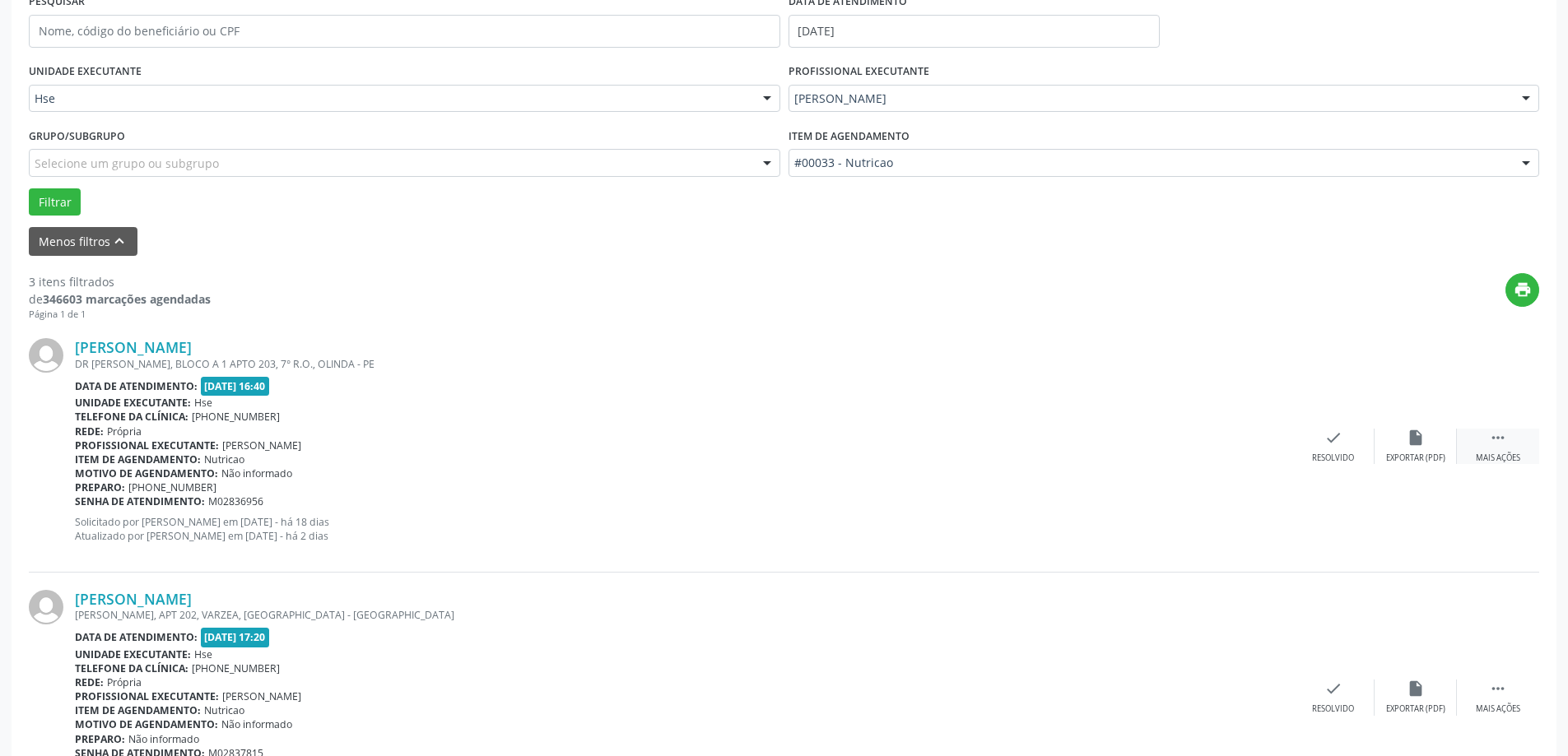
click at [1494, 456] on div "Mais ações" at bounding box center [1497, 459] width 44 height 11
click at [1429, 453] on div "Não compareceu" at bounding box center [1415, 459] width 70 height 11
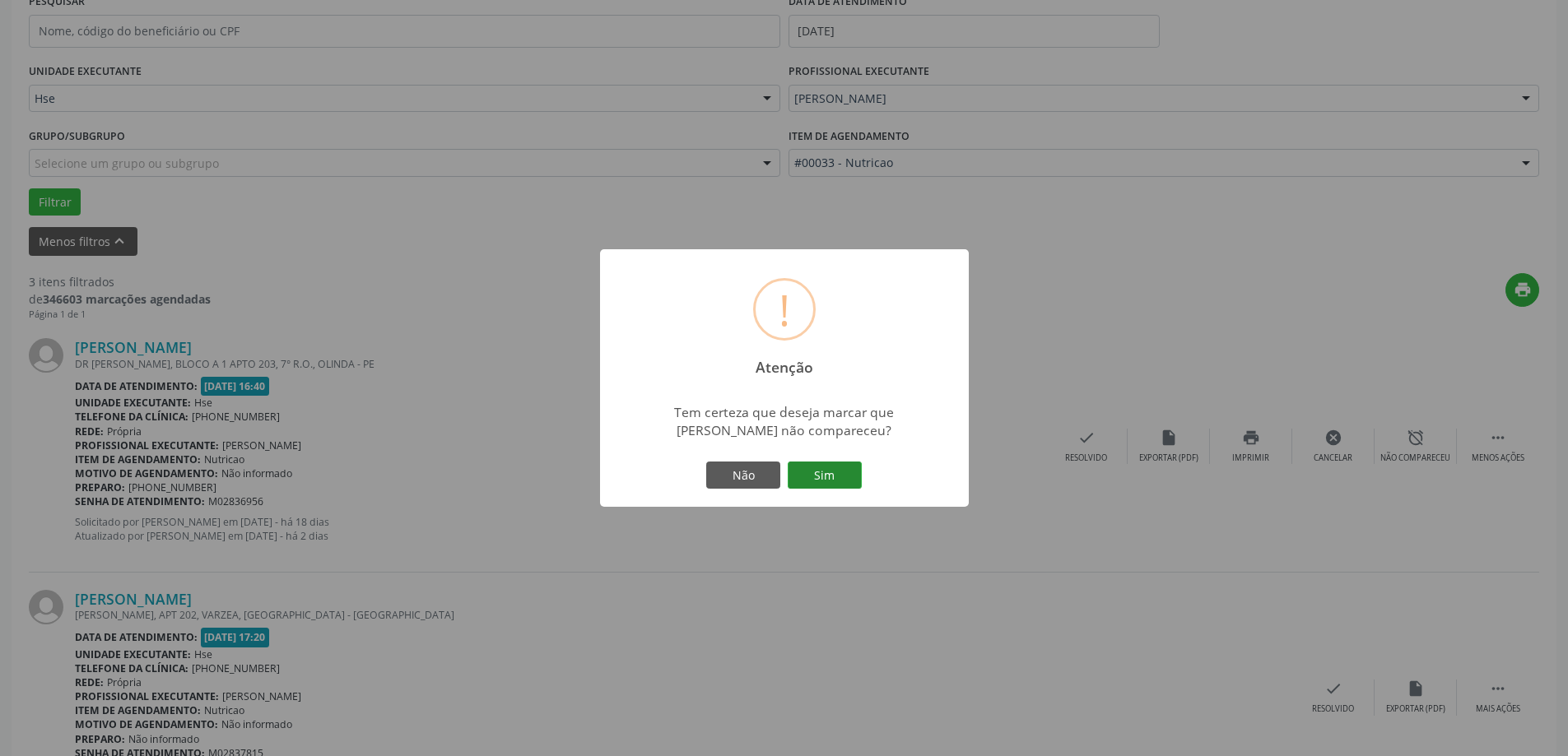
click at [839, 476] on button "Sim" at bounding box center [824, 476] width 74 height 28
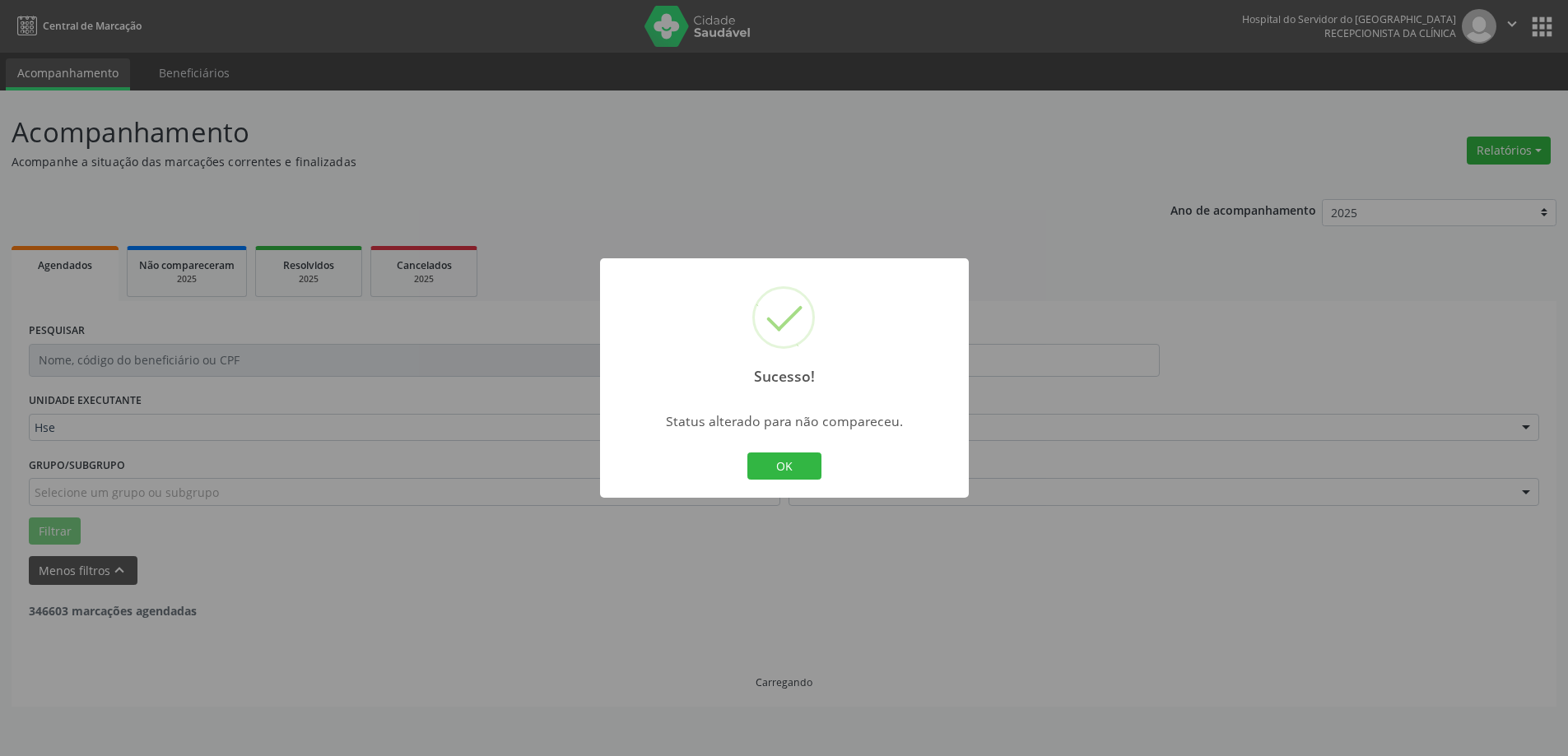
scroll to position [0, 0]
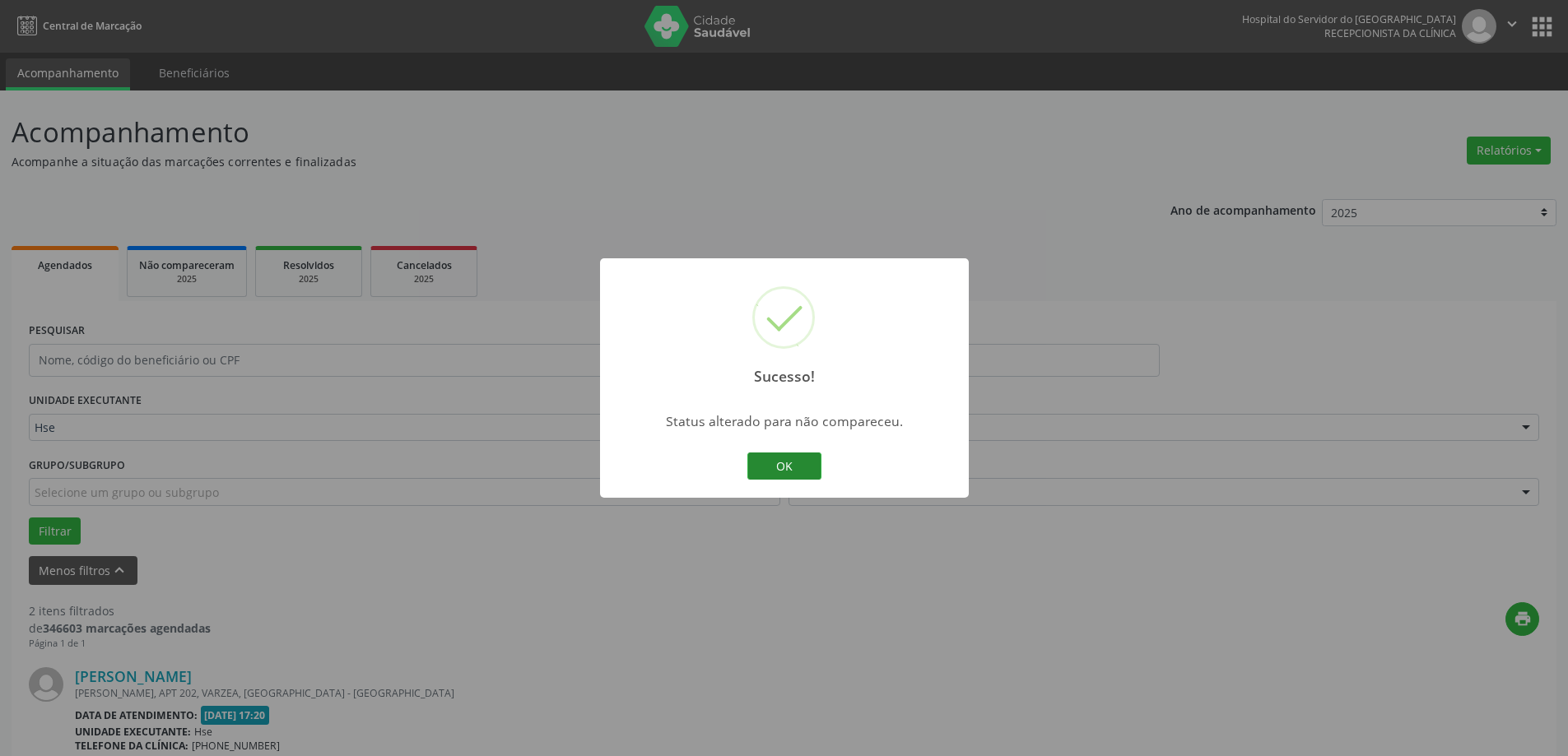
click at [788, 456] on button "OK" at bounding box center [784, 467] width 74 height 28
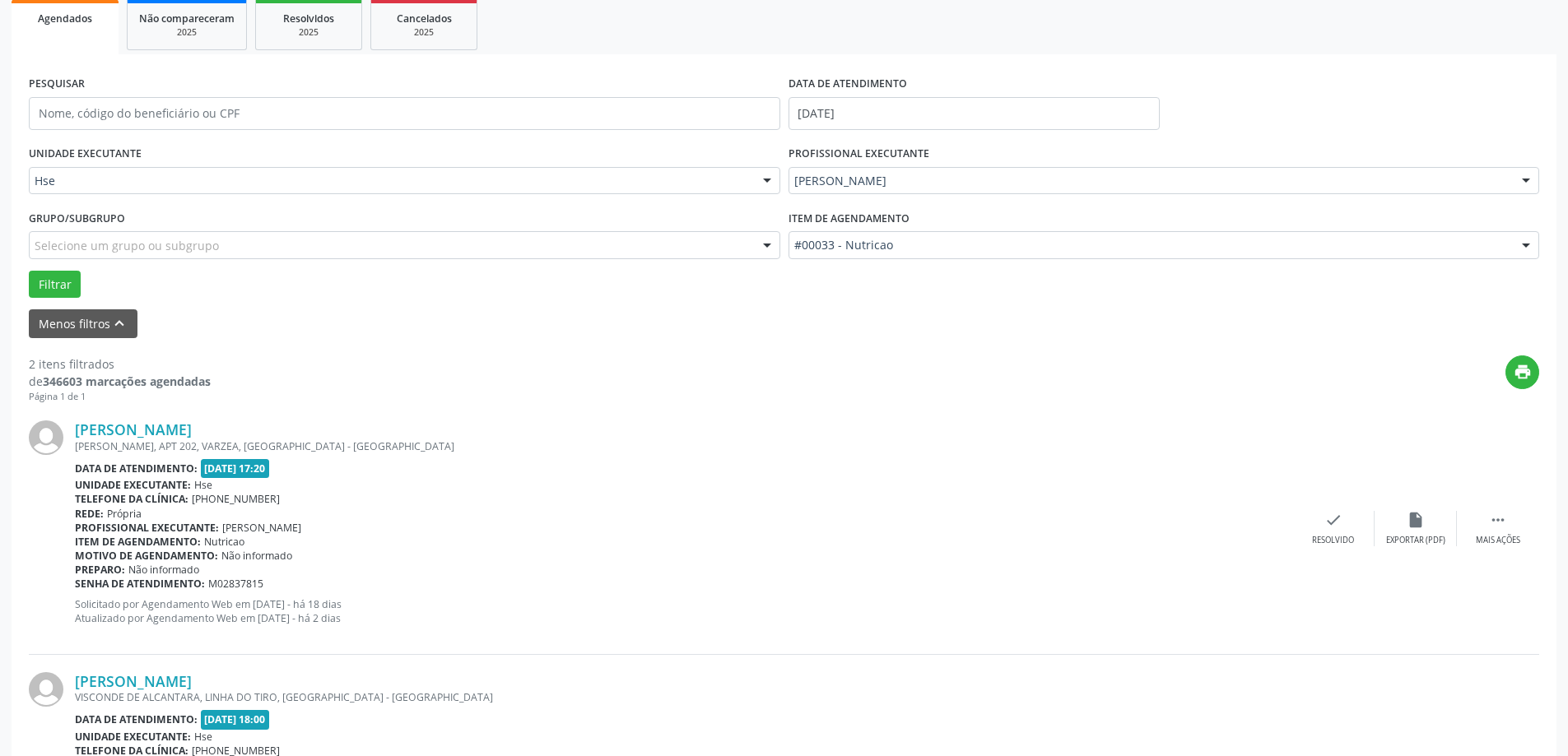
scroll to position [329, 0]
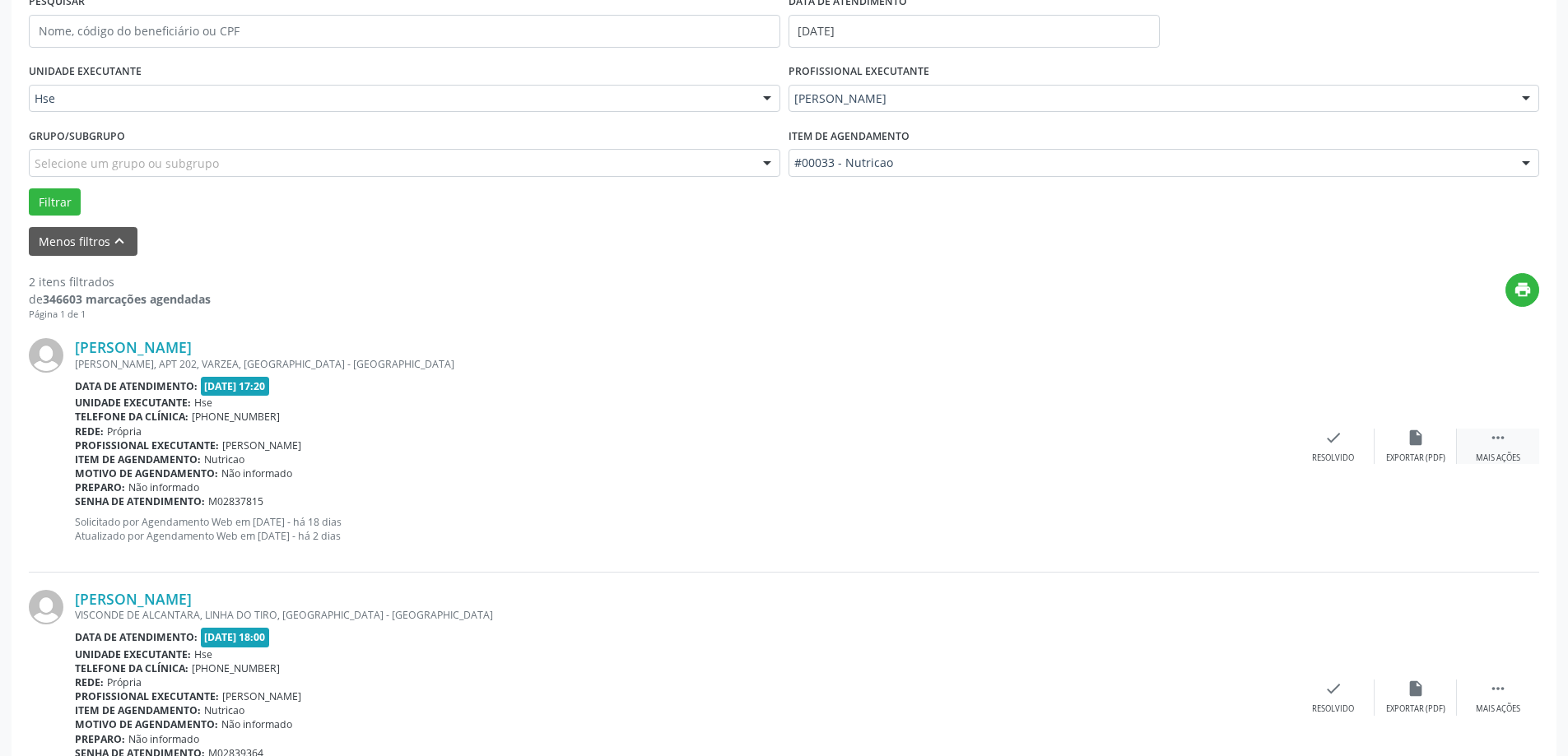
click at [1492, 449] on div " Mais ações" at bounding box center [1497, 445] width 82 height 35
click at [1390, 449] on div "alarm_off Não compareceu" at bounding box center [1415, 445] width 82 height 35
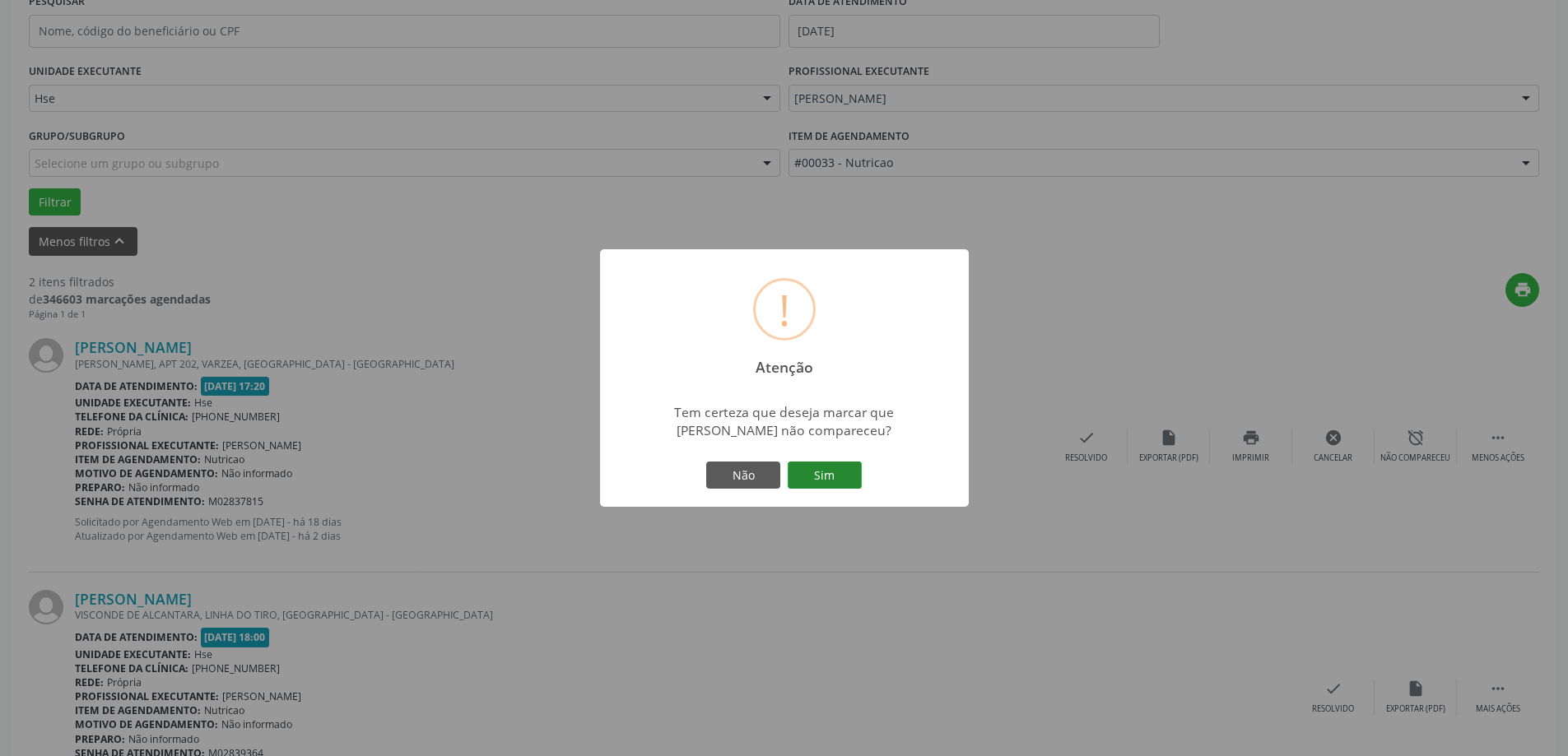
click at [829, 480] on button "Sim" at bounding box center [824, 476] width 74 height 28
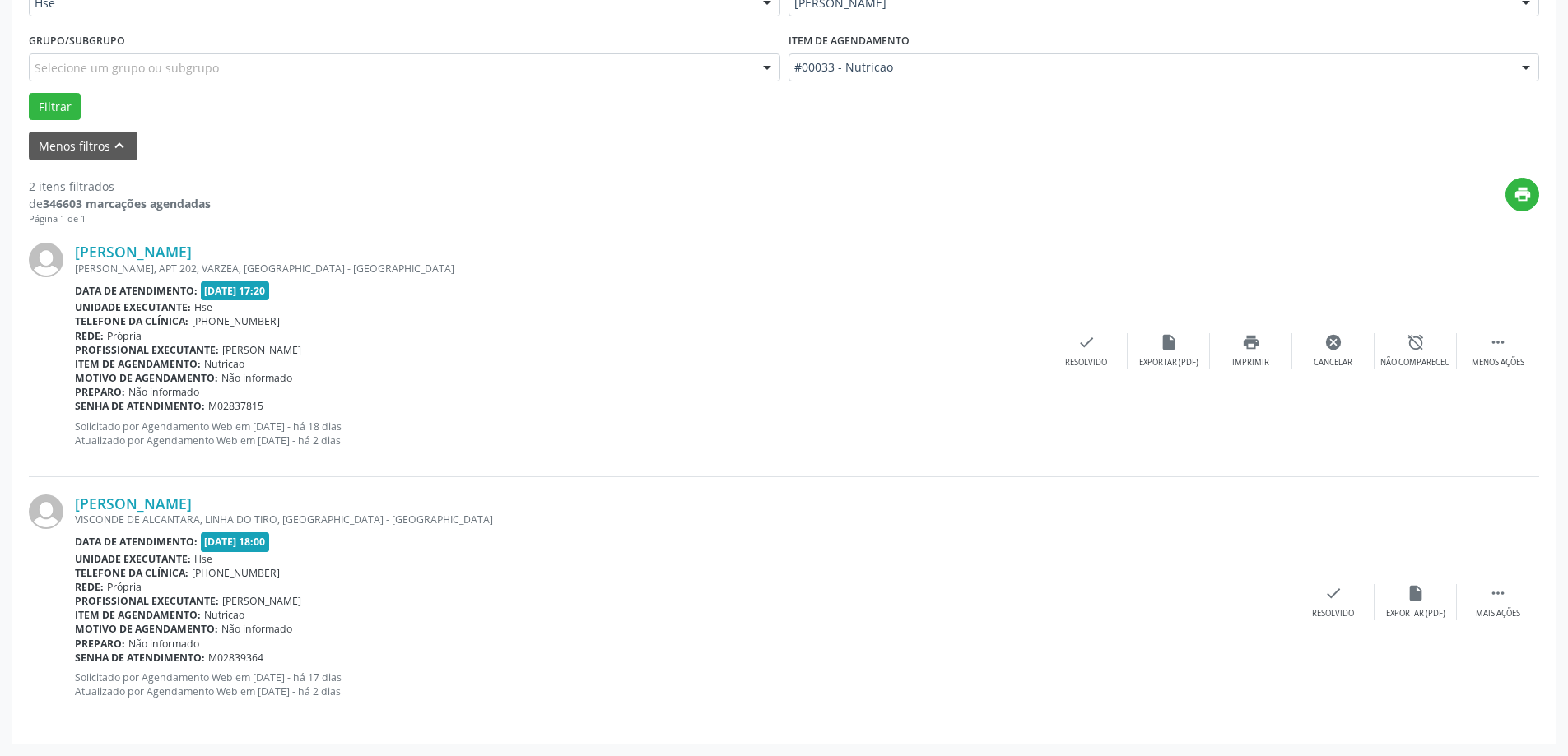
scroll to position [0, 0]
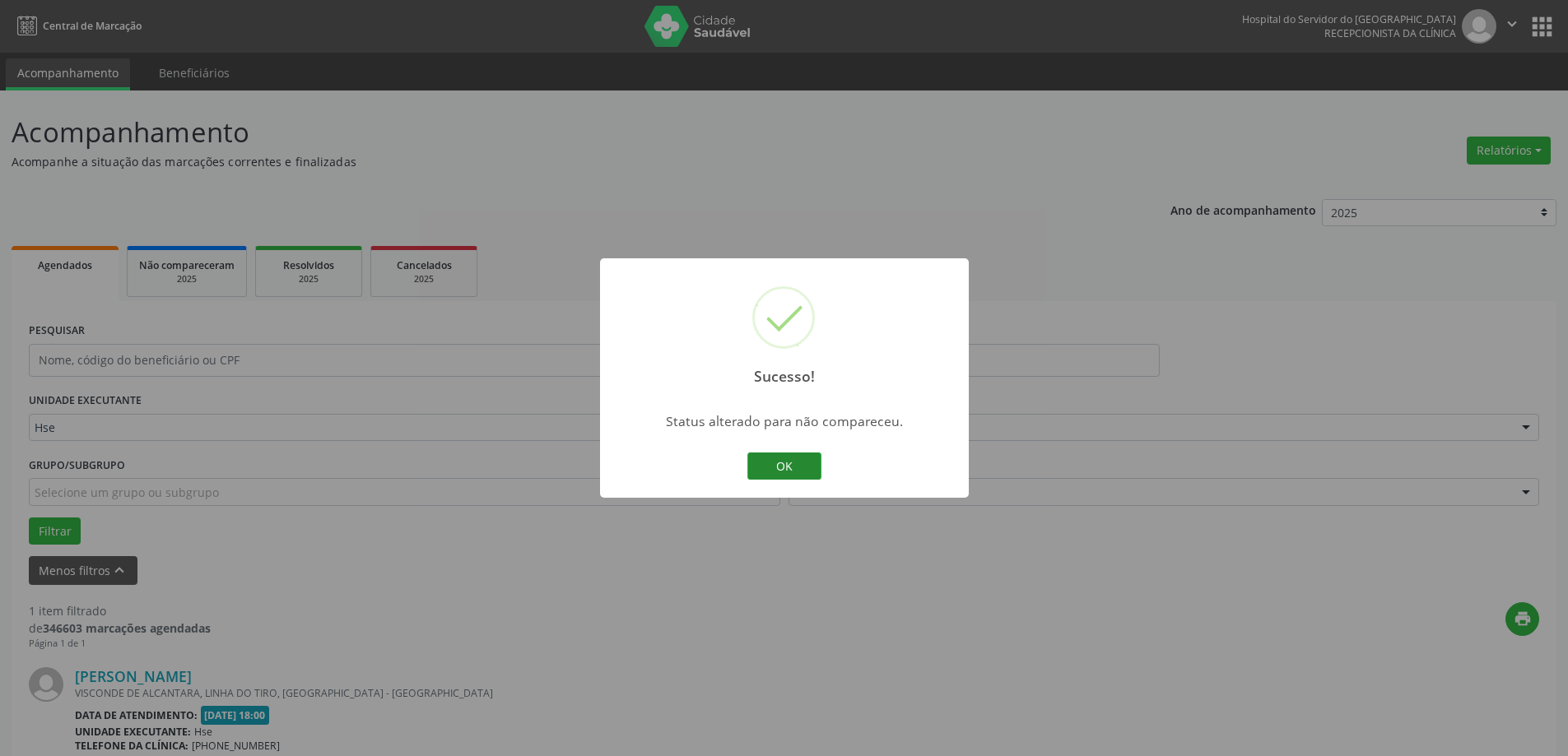
click at [794, 455] on button "OK" at bounding box center [784, 467] width 74 height 28
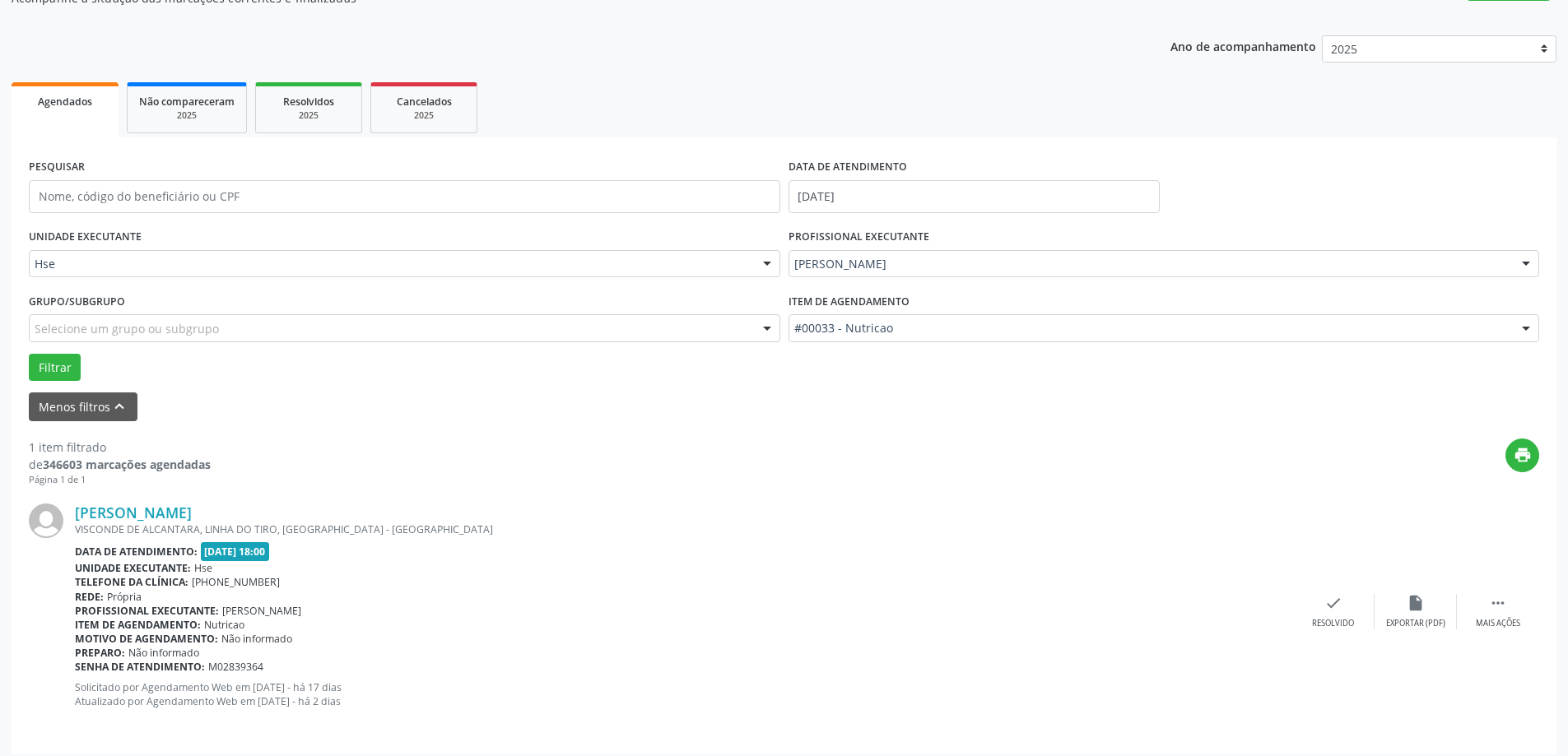
scroll to position [174, 0]
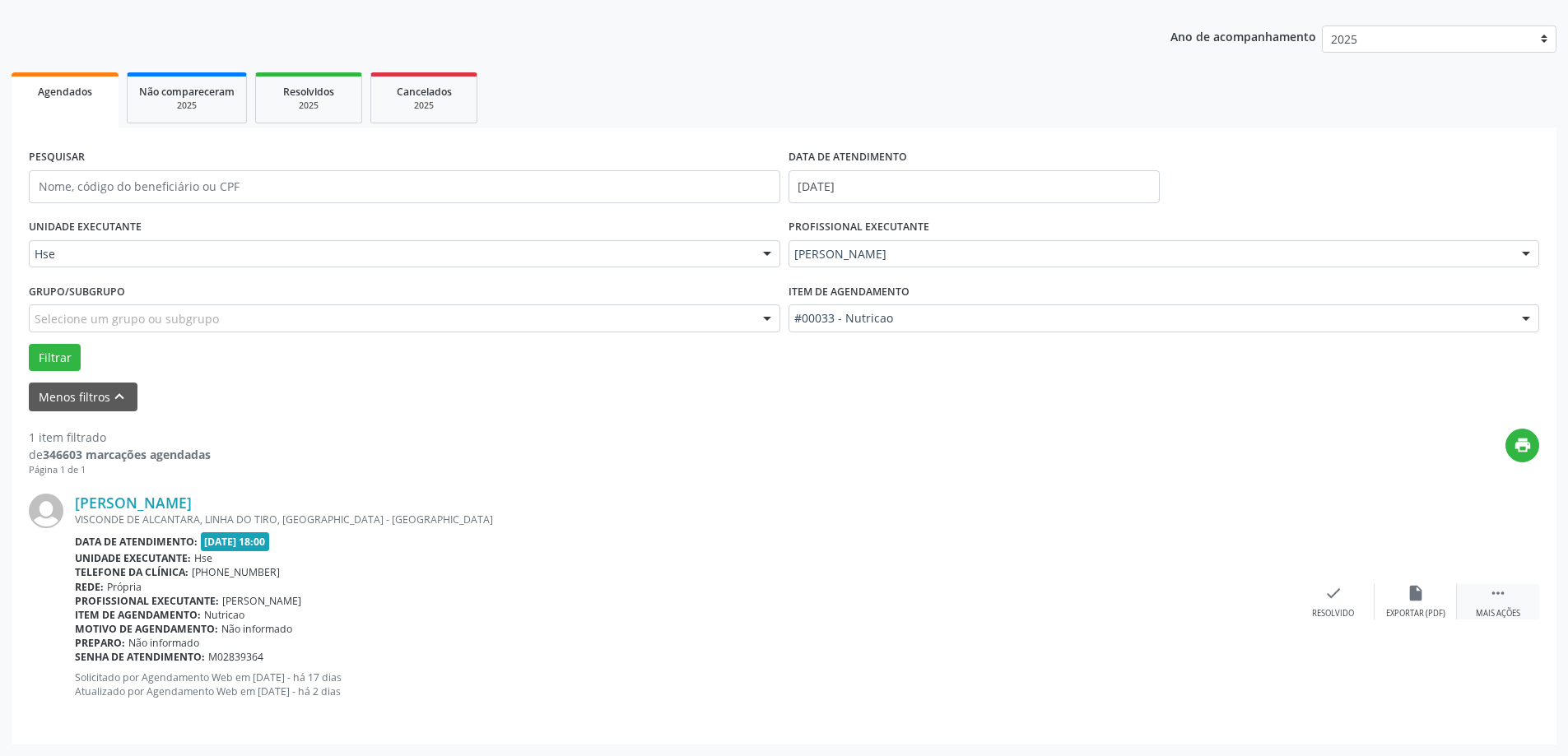
click at [1509, 600] on div " Mais ações" at bounding box center [1497, 601] width 82 height 35
click at [1421, 591] on icon "alarm_off" at bounding box center [1415, 593] width 18 height 18
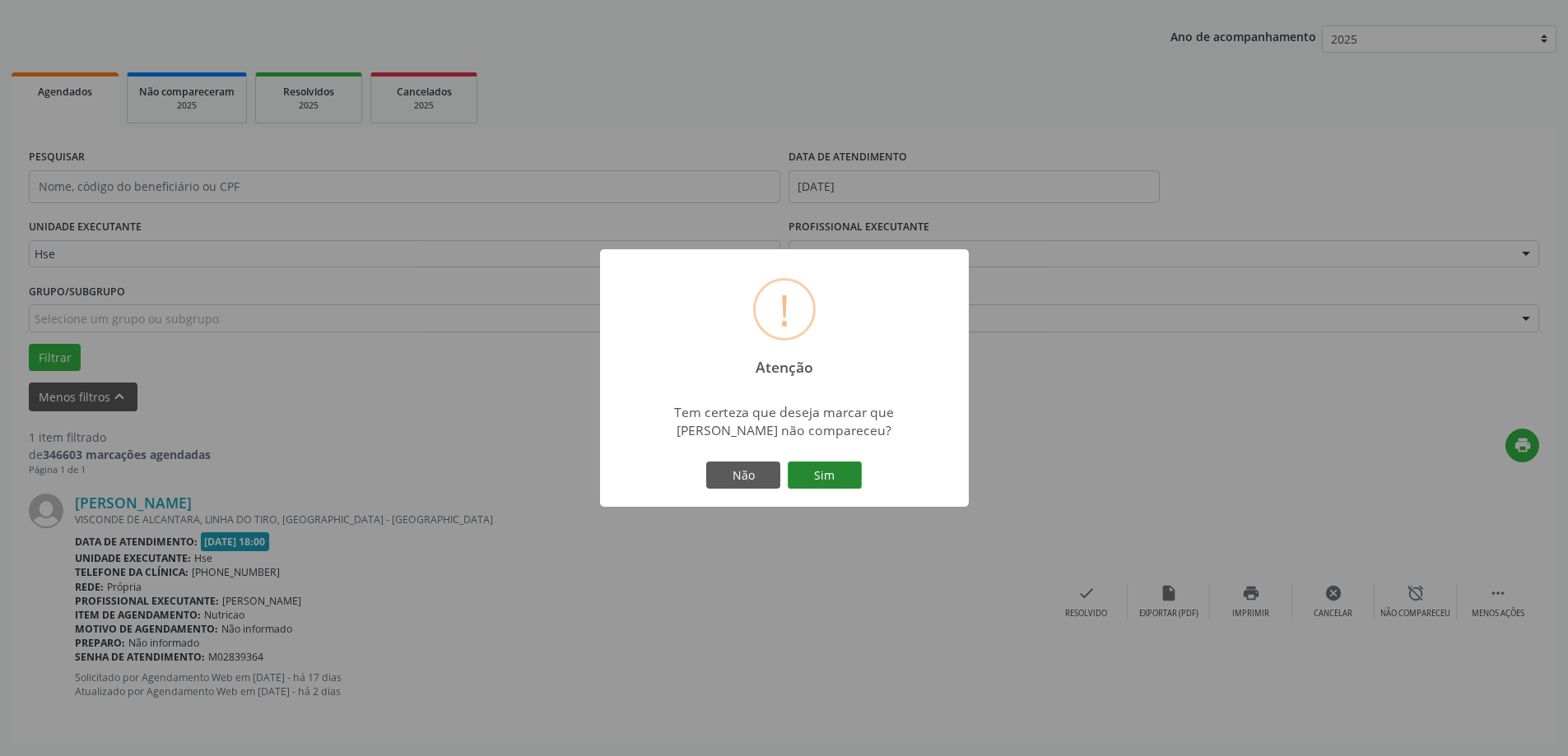
click at [850, 481] on button "Sim" at bounding box center [824, 476] width 74 height 28
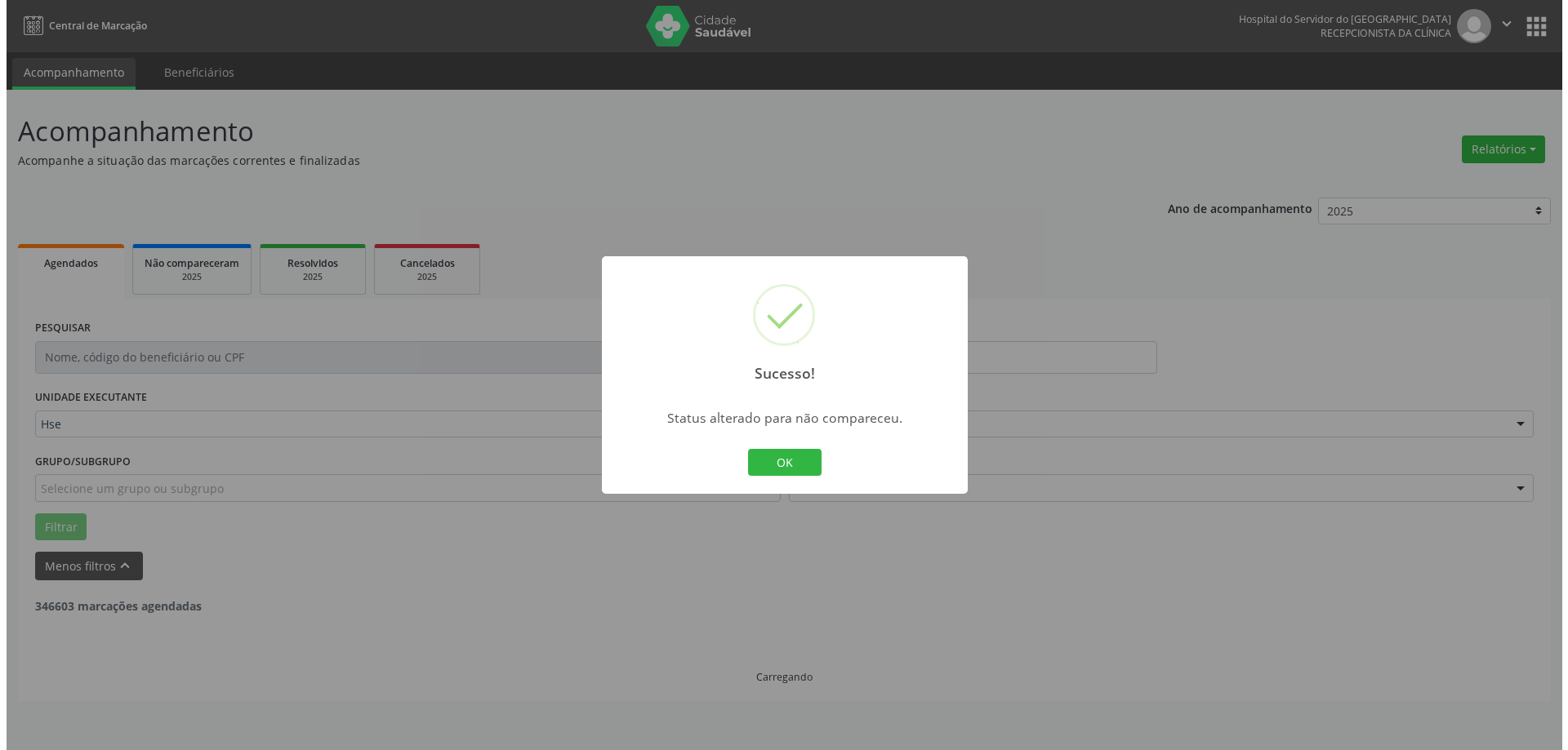
scroll to position [0, 0]
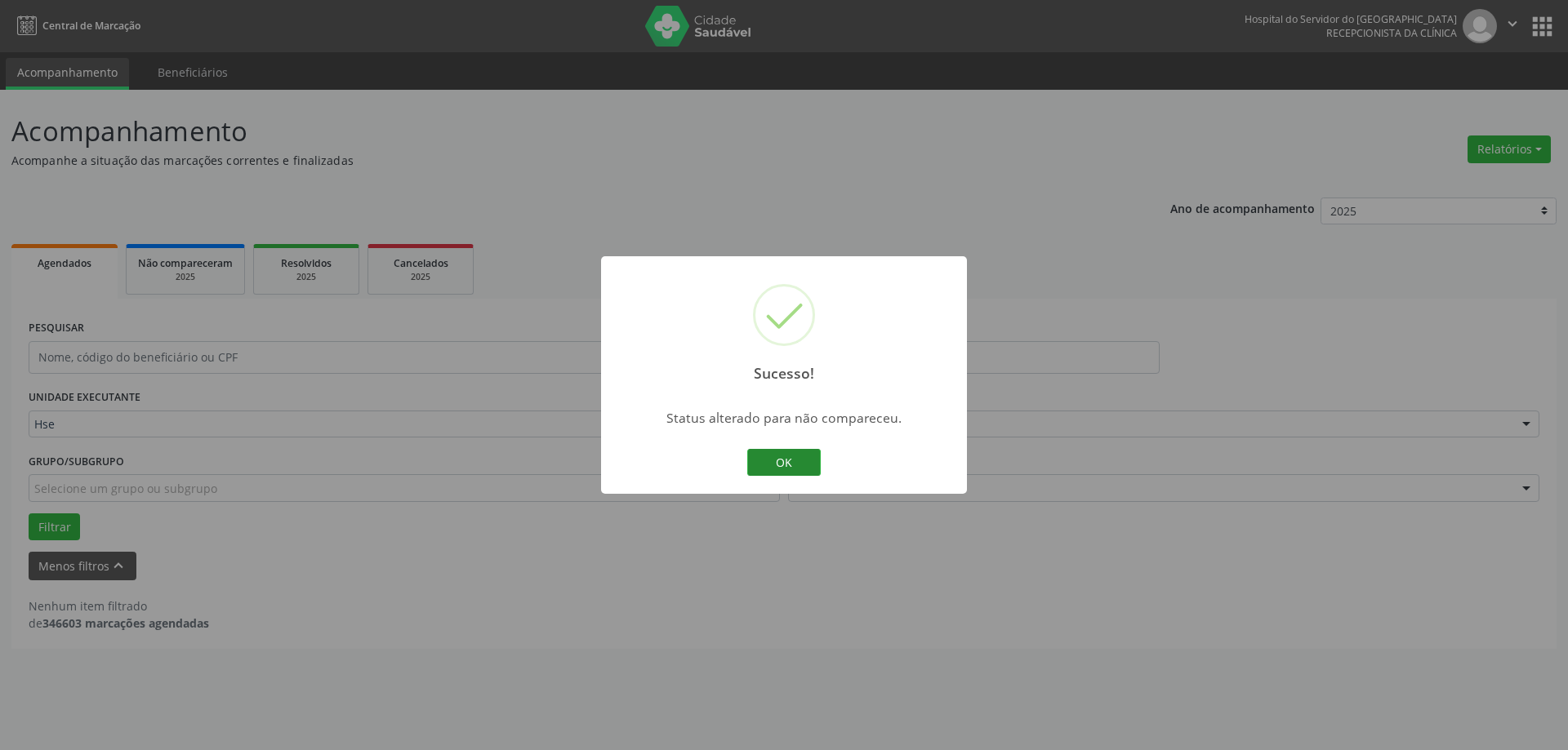
click at [786, 463] on button "OK" at bounding box center [784, 463] width 73 height 28
